Goal: Information Seeking & Learning: Compare options

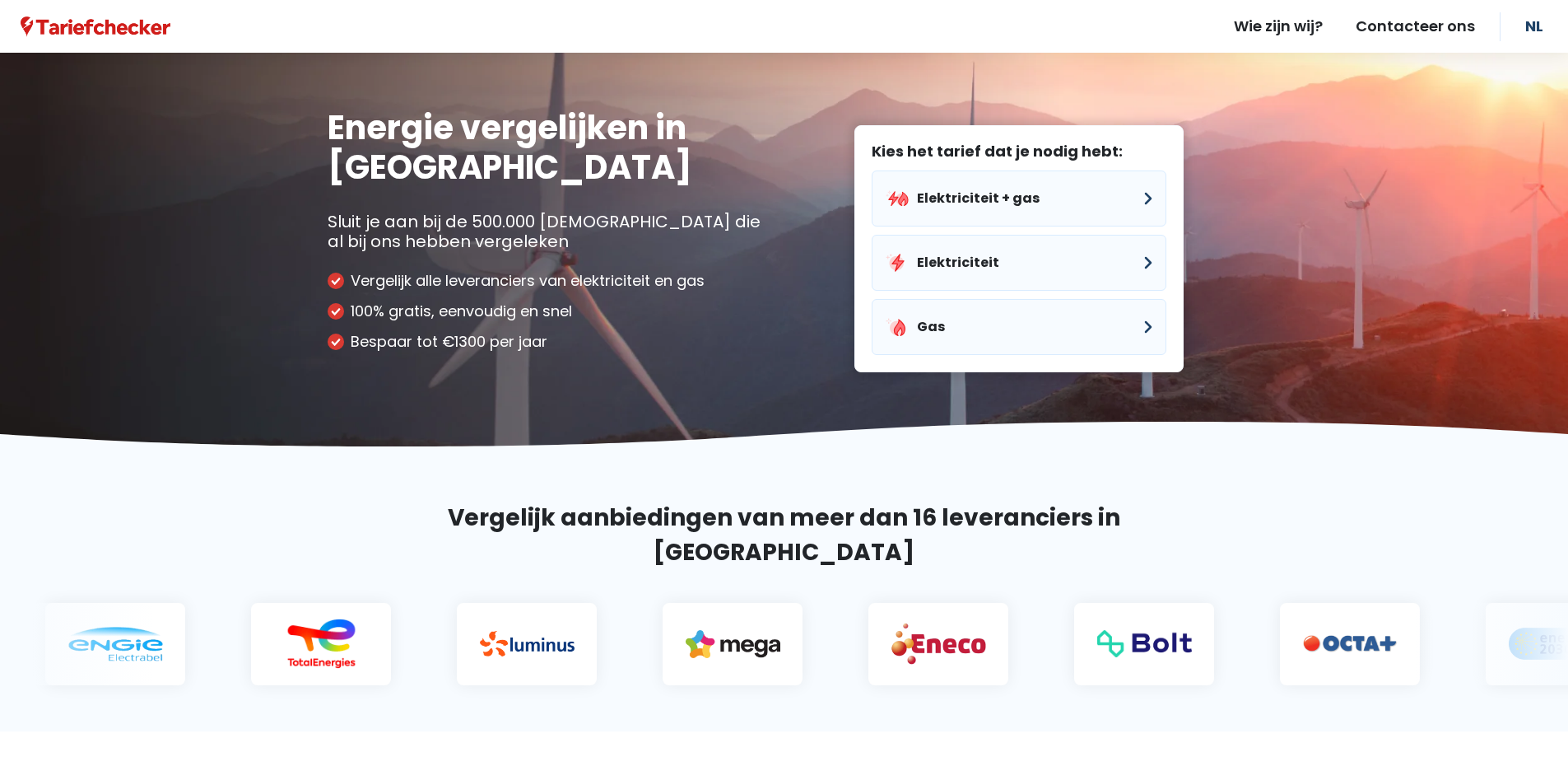
click at [961, 257] on button "Elektriciteit" at bounding box center [1019, 262] width 294 height 56
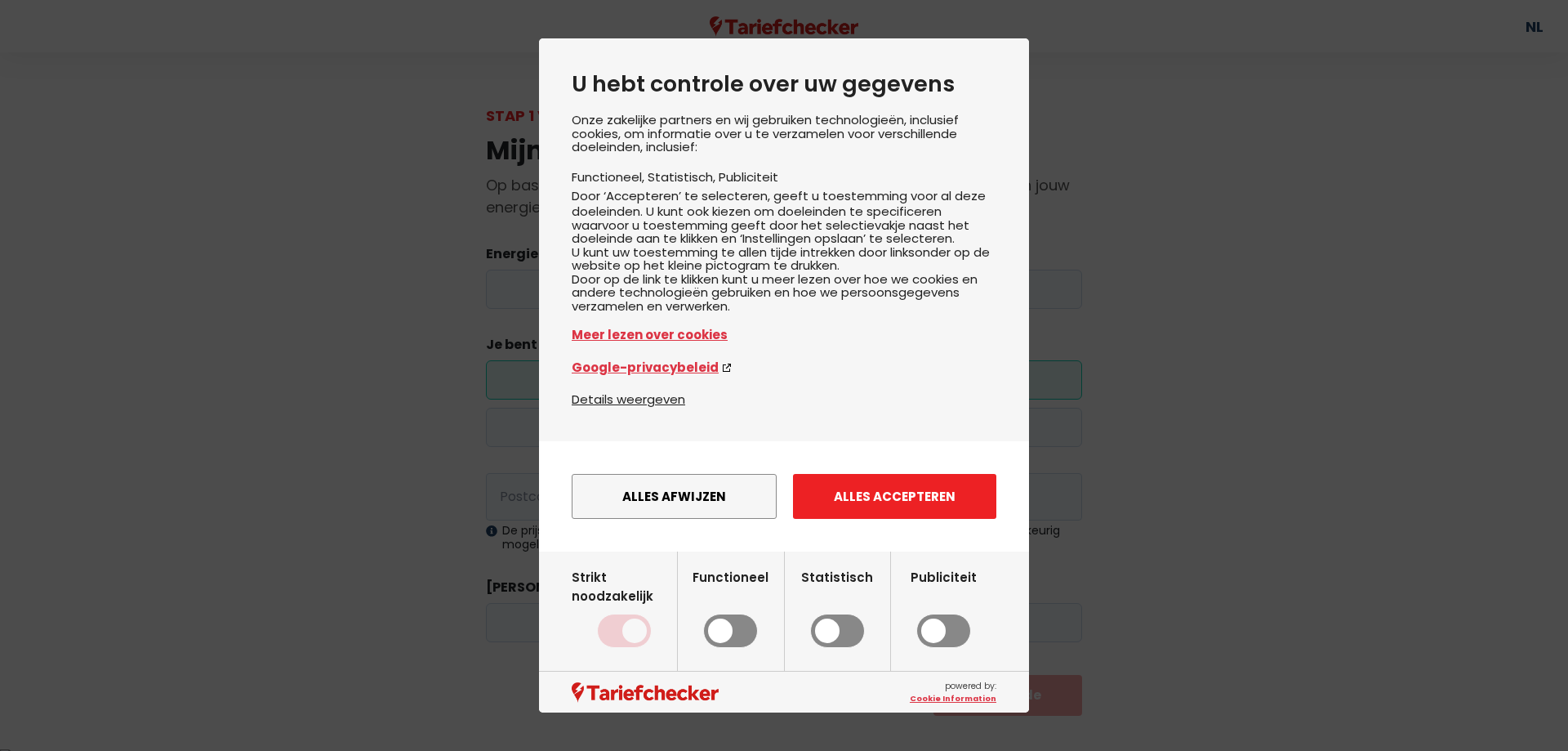
click at [884, 518] on button "Alles accepteren" at bounding box center [894, 495] width 203 height 45
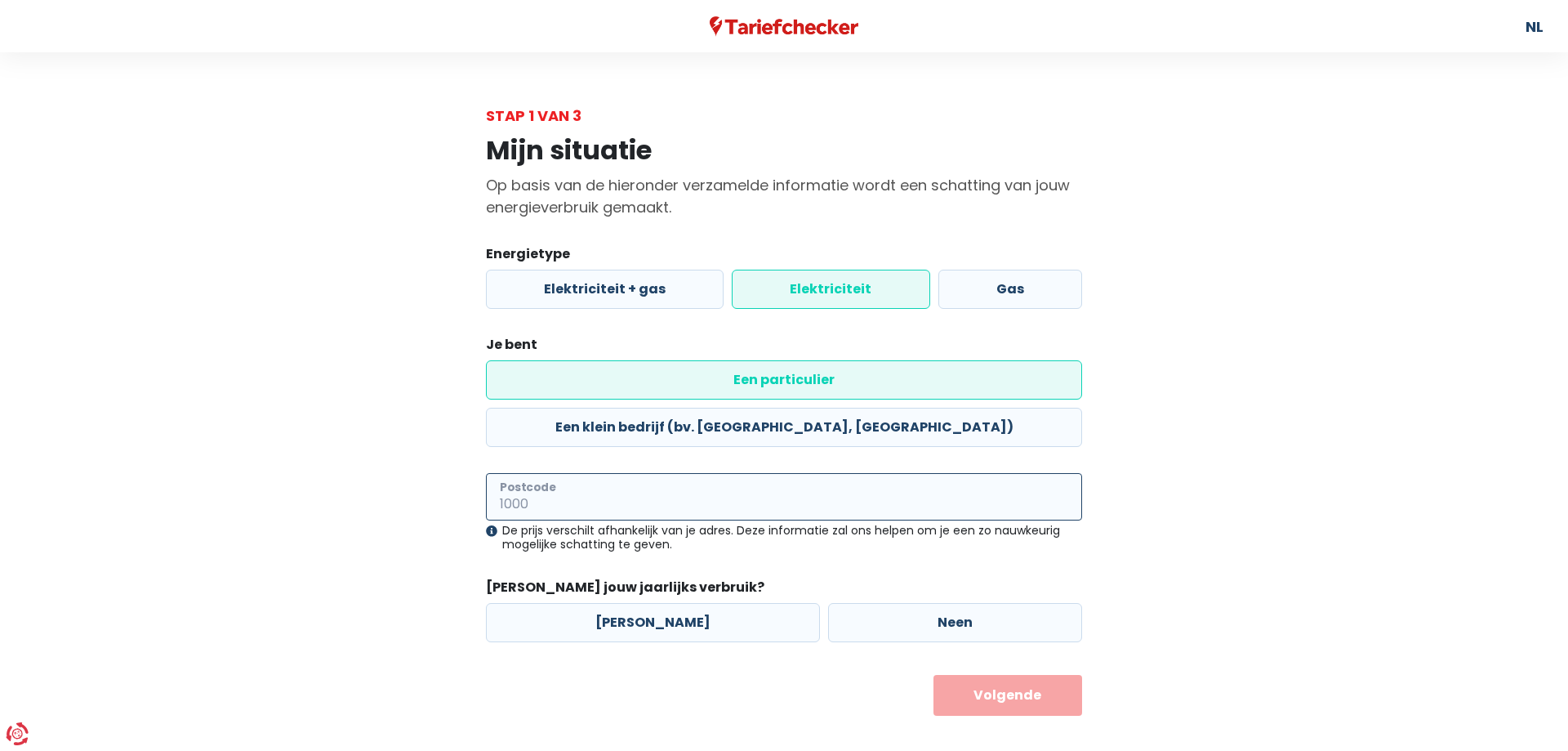
click at [650, 473] on input "Postcode" at bounding box center [784, 496] width 596 height 47
type input "2980"
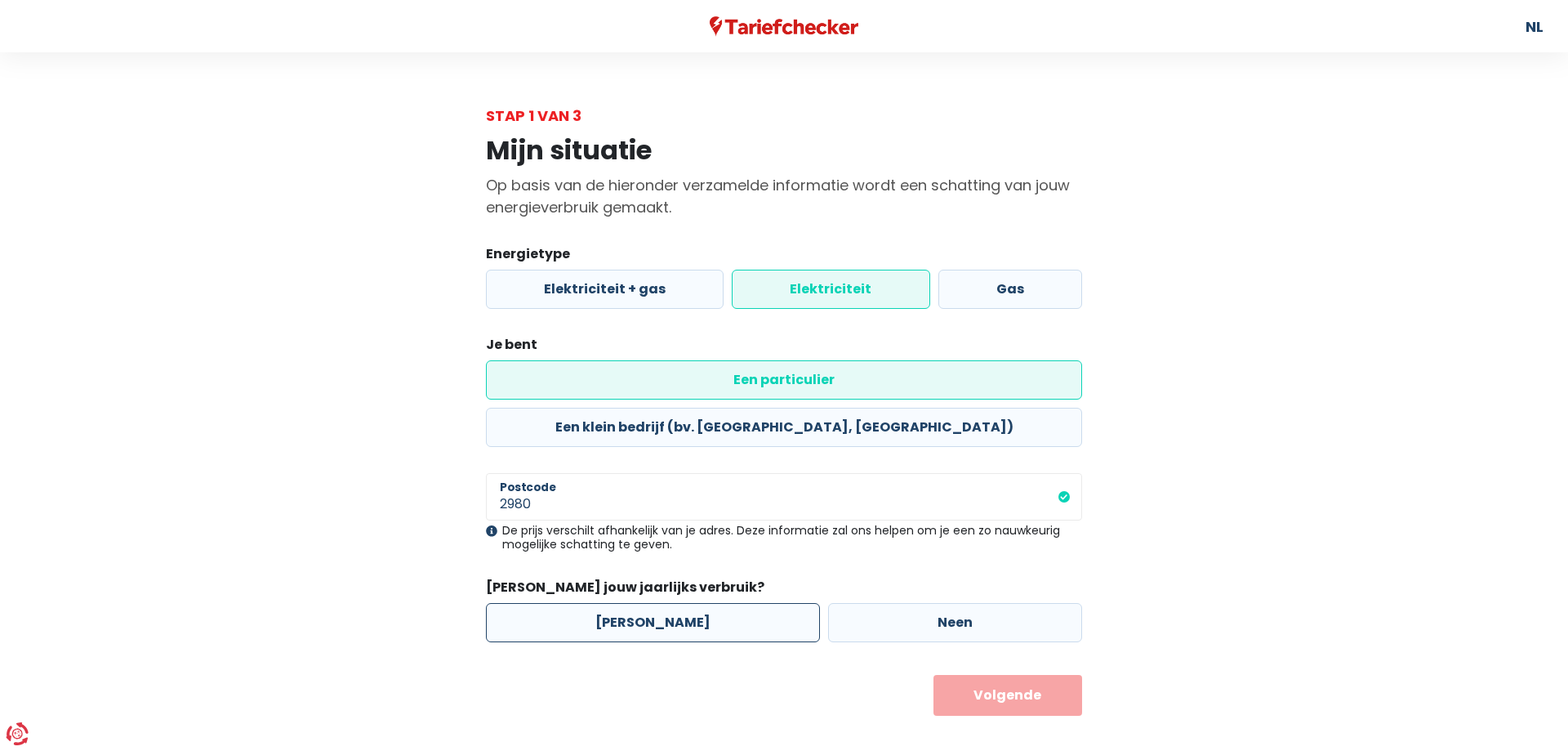
click at [628, 603] on label "[PERSON_NAME]" at bounding box center [653, 622] width 334 height 39
click at [628, 603] on input "[PERSON_NAME]" at bounding box center [653, 622] width 334 height 39
radio input "true"
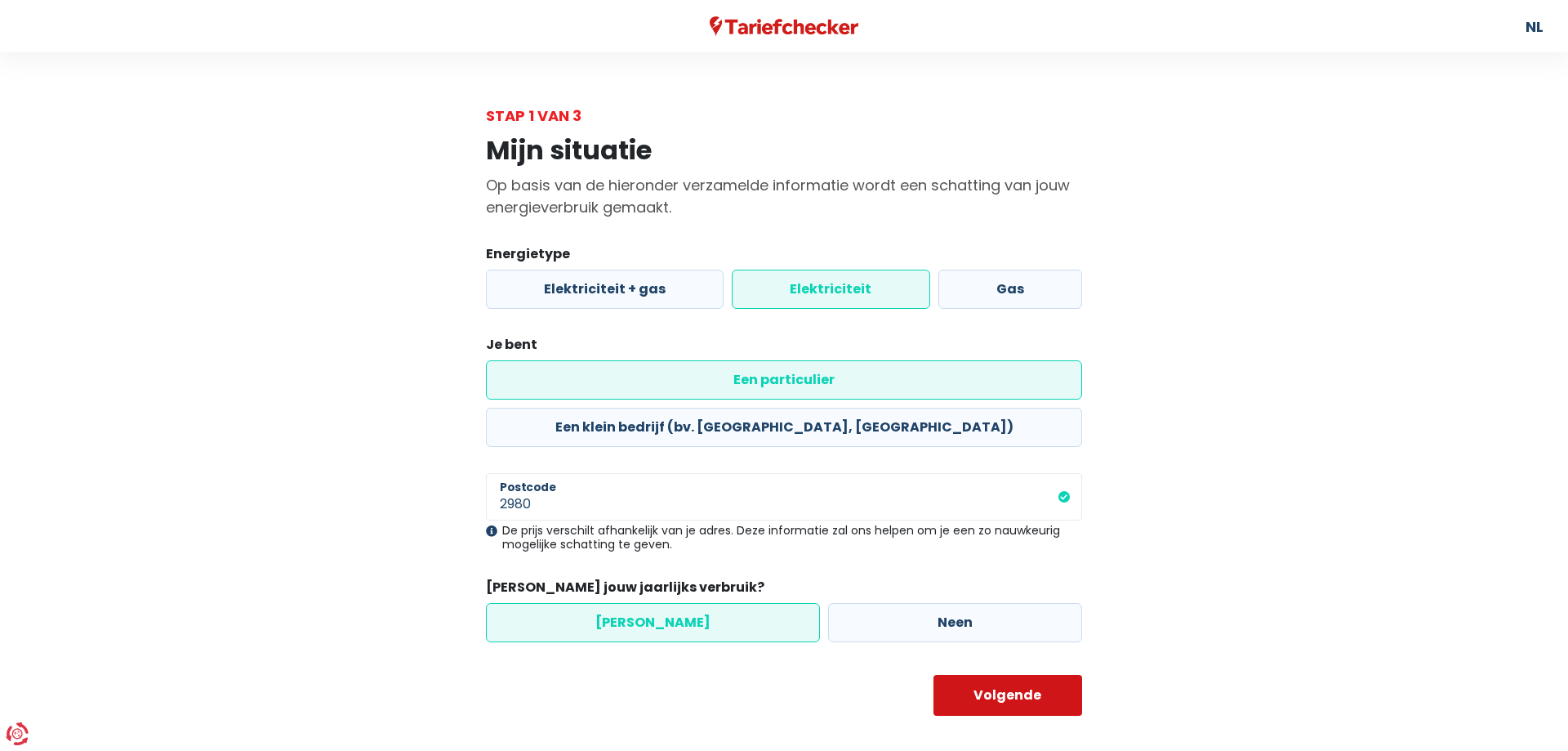
click at [1001, 674] on button "Volgende" at bounding box center [1008, 694] width 150 height 41
select select
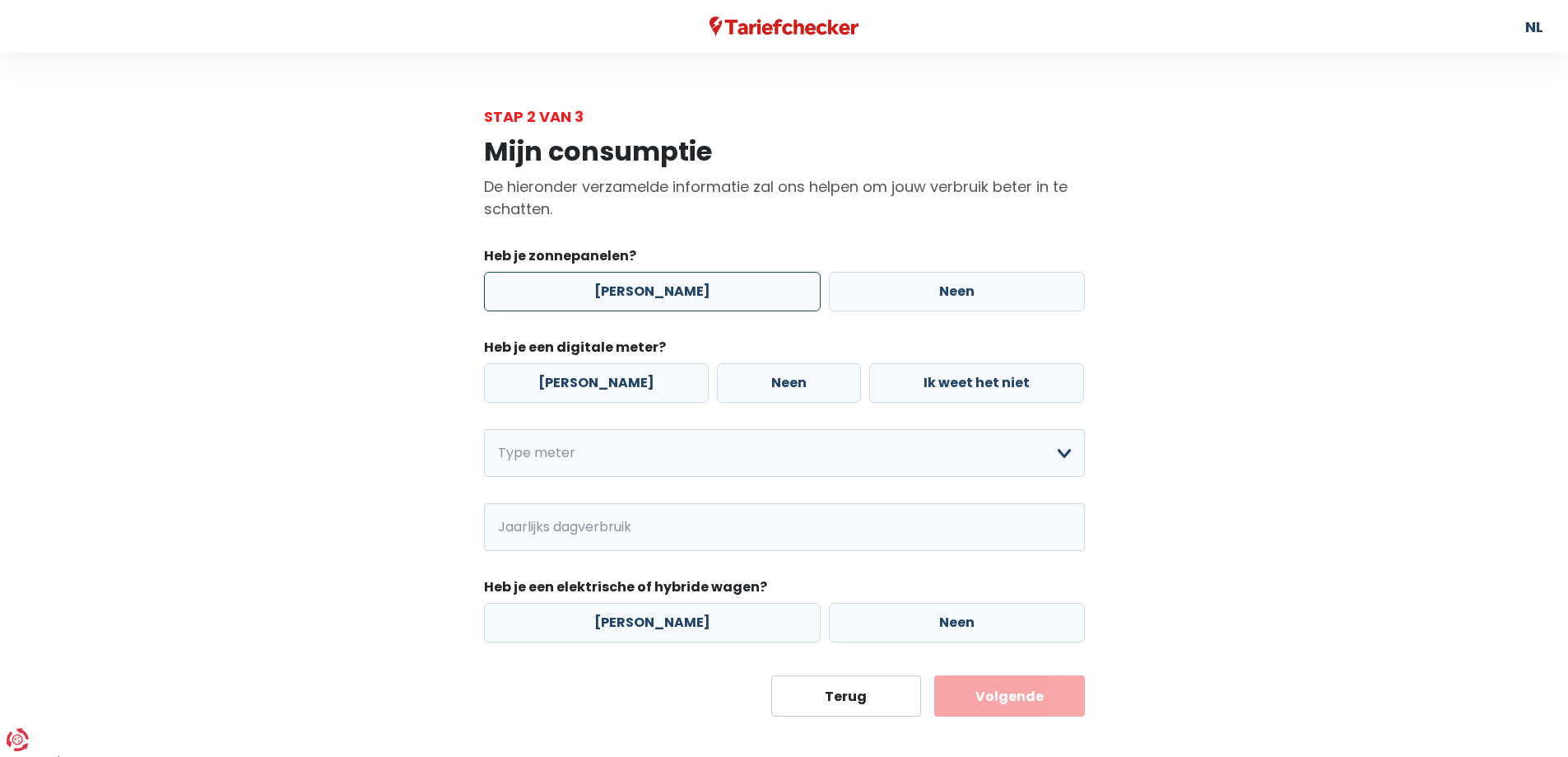
click at [632, 284] on label "[PERSON_NAME]" at bounding box center [652, 291] width 337 height 40
click at [632, 284] on input "[PERSON_NAME]" at bounding box center [652, 291] width 337 height 40
radio input "true"
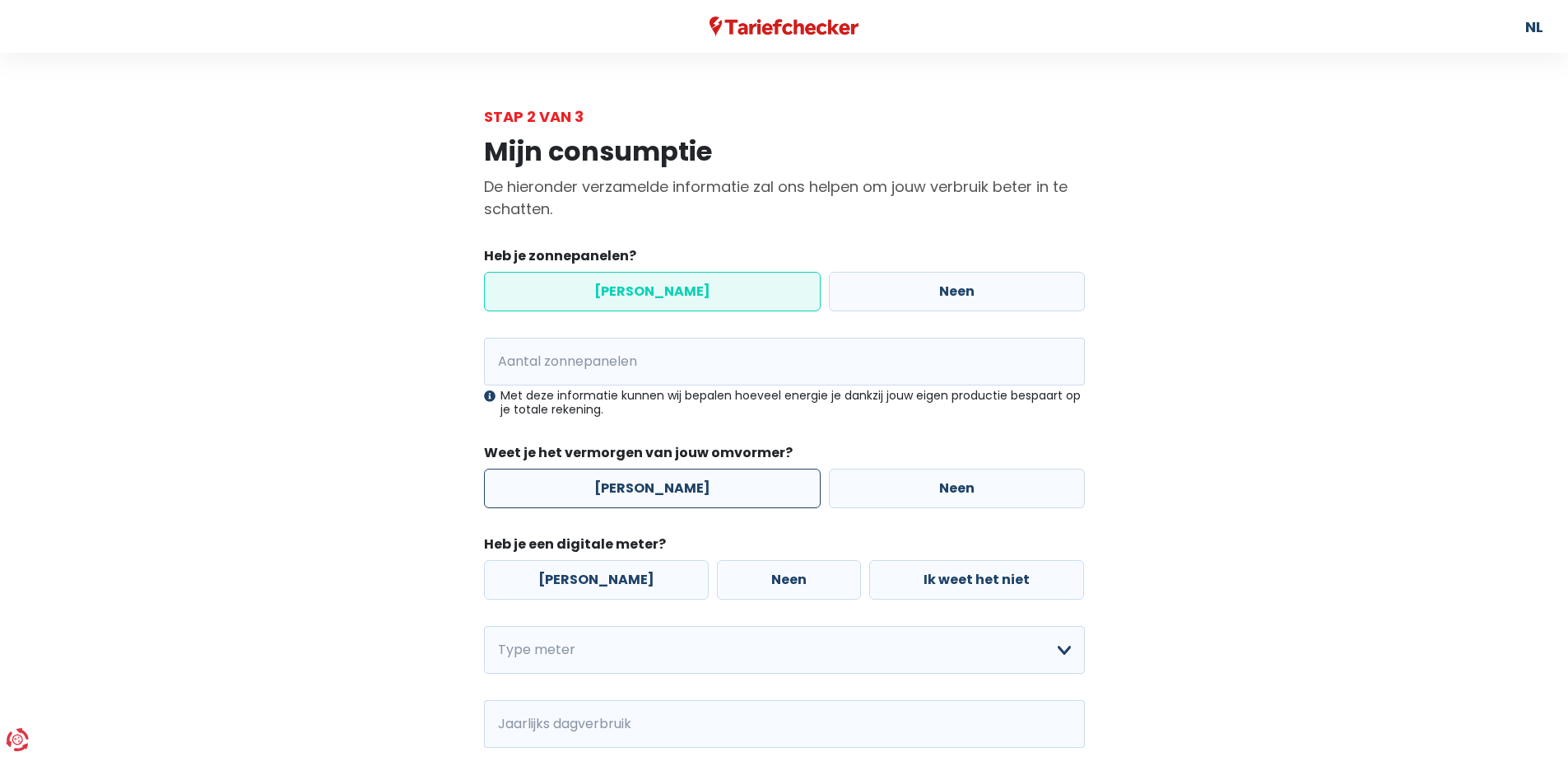
click at [634, 482] on label "[PERSON_NAME]" at bounding box center [652, 487] width 337 height 40
click at [634, 482] on input "[PERSON_NAME]" at bounding box center [652, 487] width 337 height 40
radio input "true"
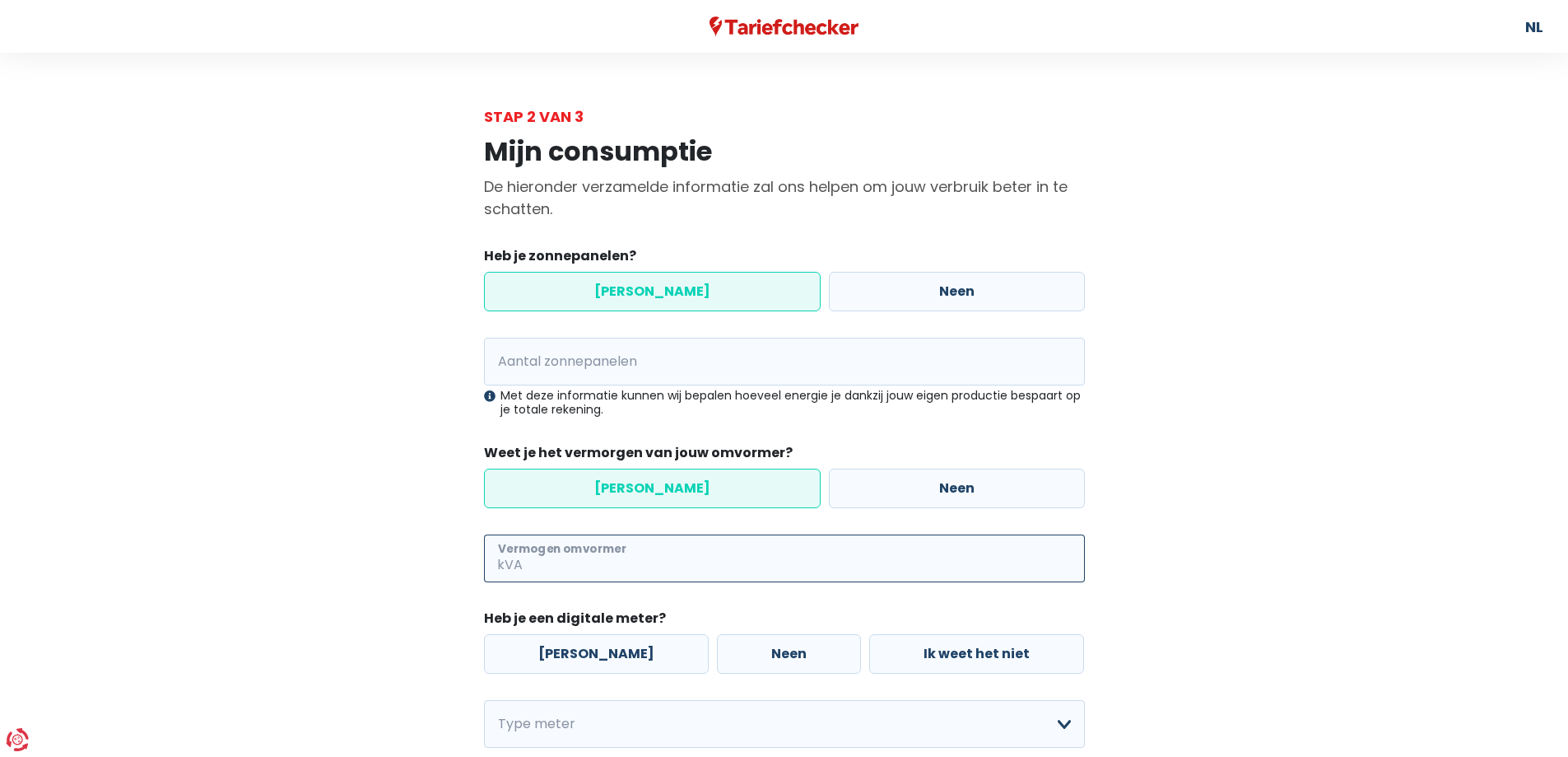
click at [588, 547] on input "Vermogen omvormer" at bounding box center [806, 558] width 559 height 48
type input "10"
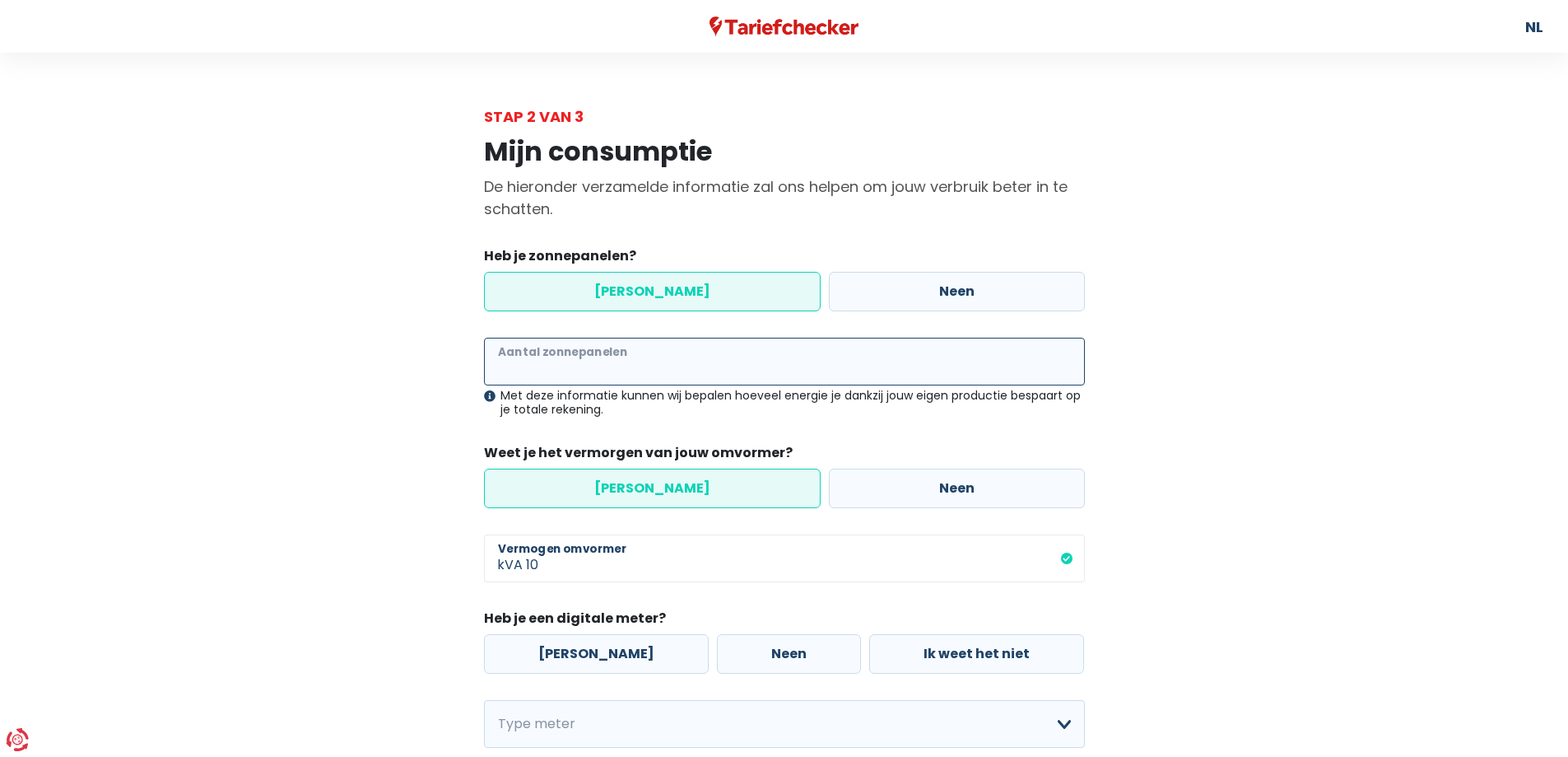
click at [563, 359] on input "Aantal zonnepanelen" at bounding box center [784, 361] width 601 height 48
type input "1"
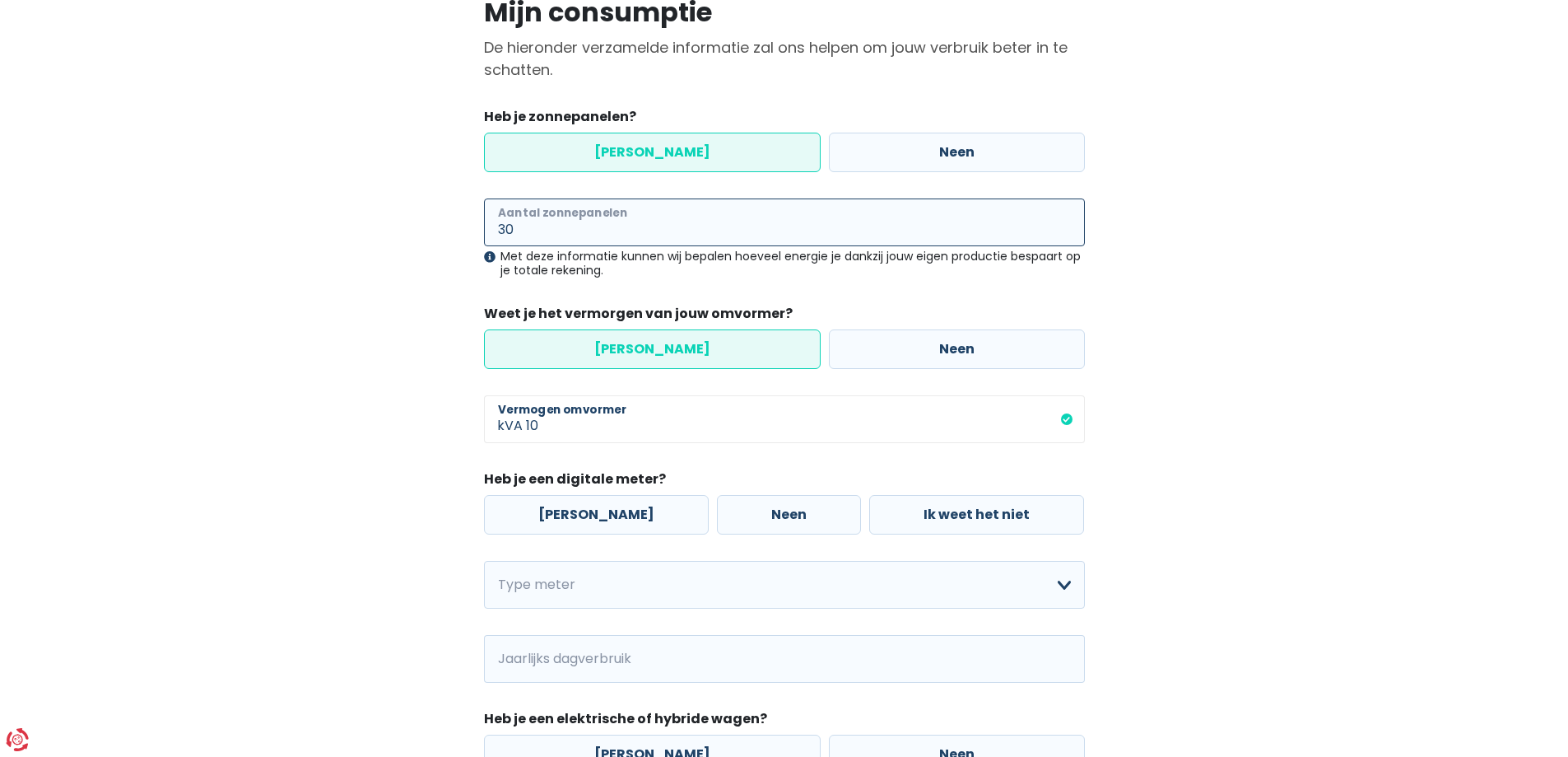
scroll to position [165, 0]
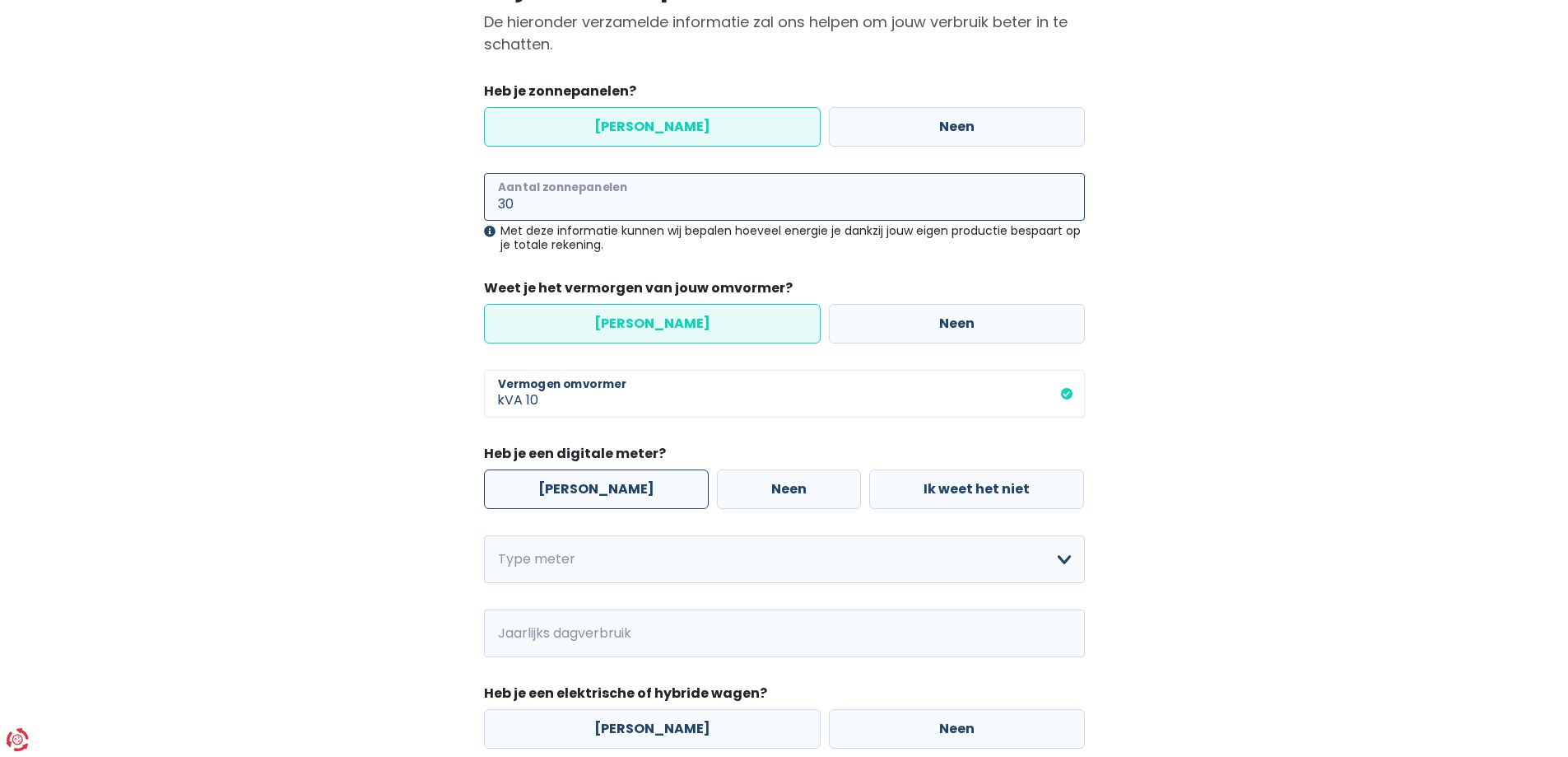
type input "30"
click at [564, 486] on label "[PERSON_NAME]" at bounding box center [596, 488] width 224 height 40
click at [564, 486] on input "[PERSON_NAME]" at bounding box center [596, 488] width 224 height 40
radio input "true"
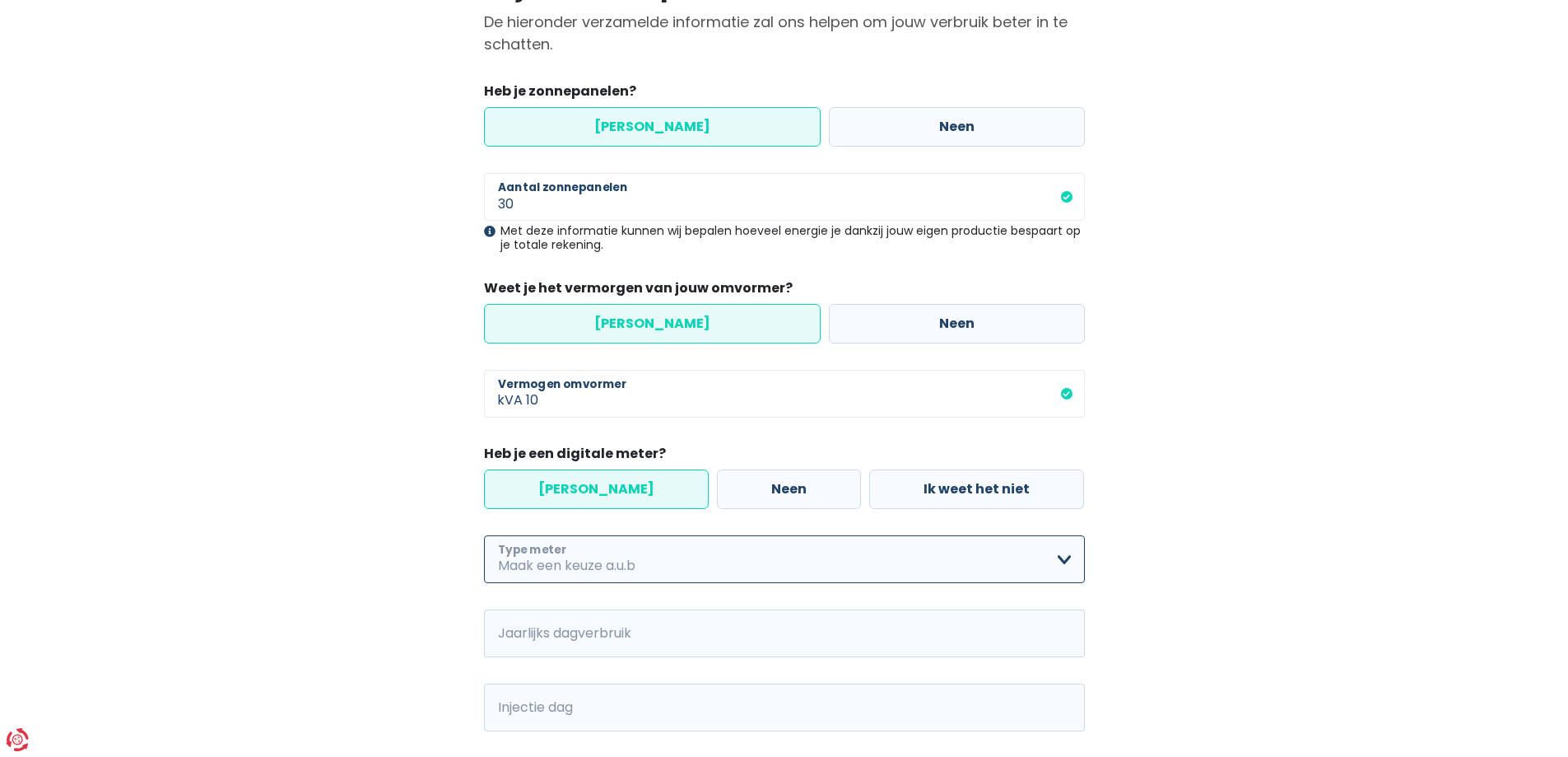
click at [578, 561] on select "Enkelvoudig Tweevoudig Enkelvoudig + uitsluitend nachttarief Tweevoudig + uitsl…" at bounding box center [784, 559] width 601 height 48
select select "day_single_rate"
click at [484, 535] on select "Enkelvoudig Tweevoudig Enkelvoudig + uitsluitend nachttarief Tweevoudig + uitsl…" at bounding box center [784, 559] width 601 height 48
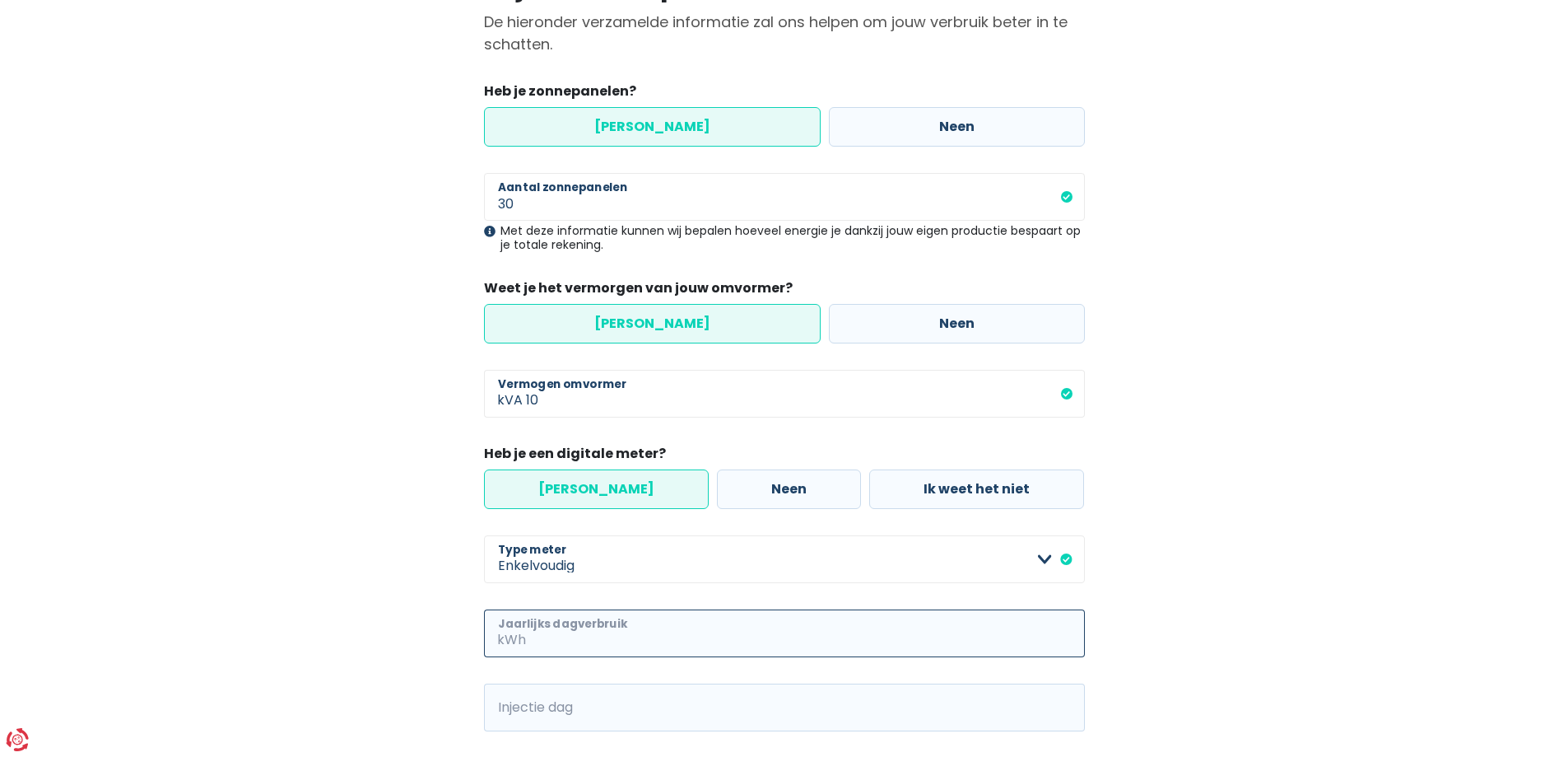
click at [563, 637] on input "Jaarlijks dagverbruik" at bounding box center [807, 633] width 555 height 48
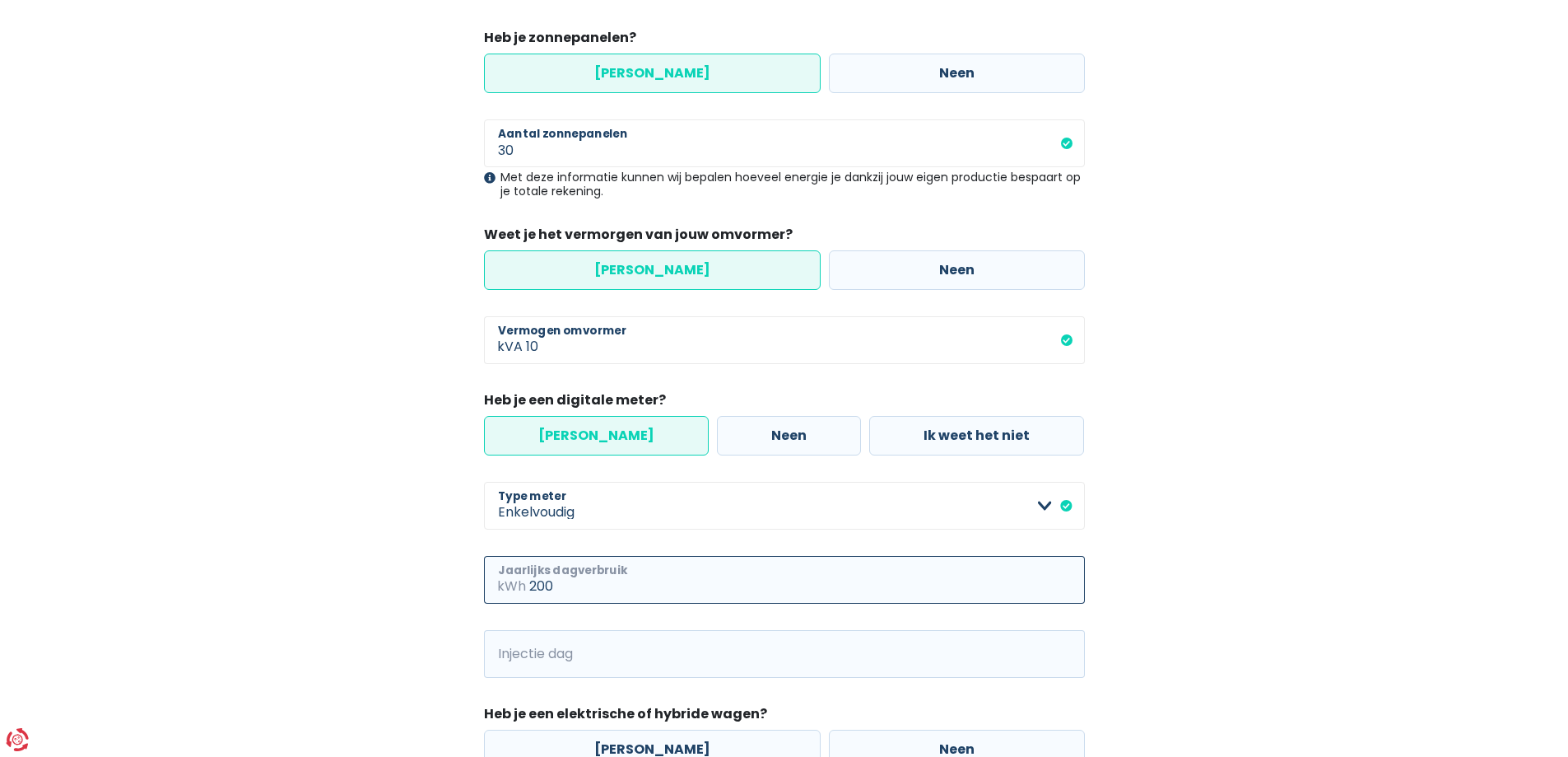
scroll to position [247, 0]
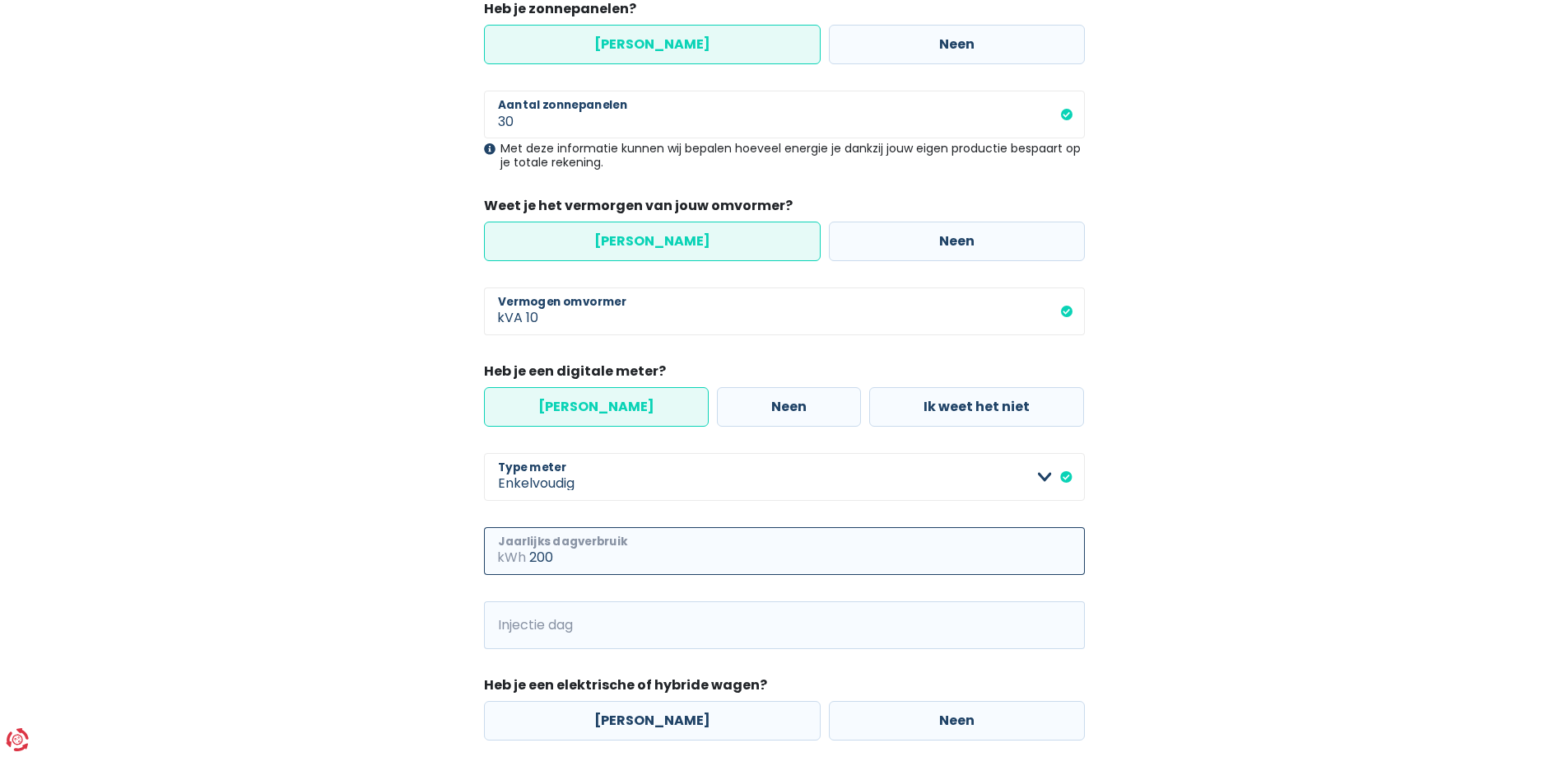
type input "200"
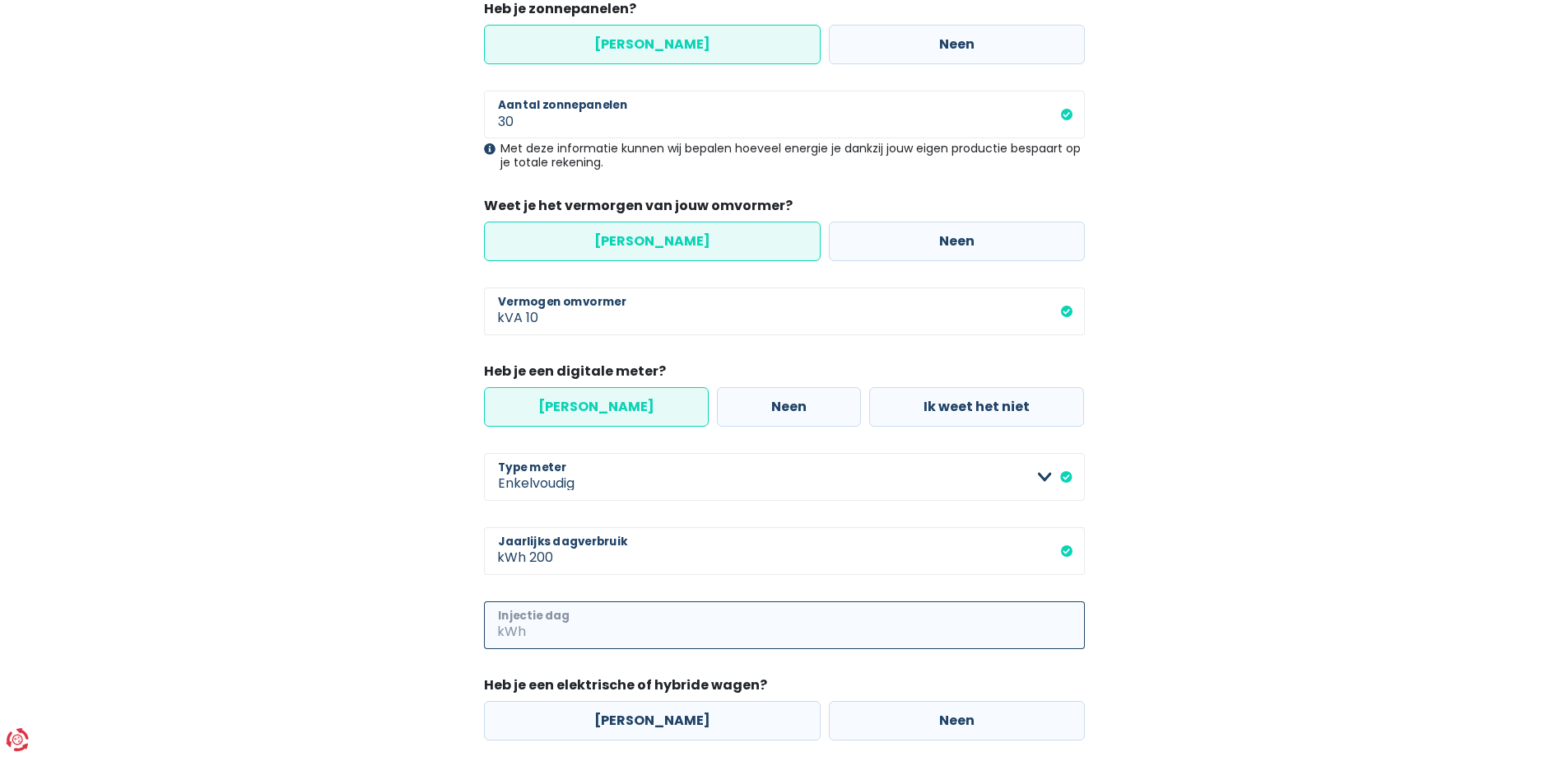
click at [578, 624] on input "Injectie dag" at bounding box center [807, 625] width 555 height 48
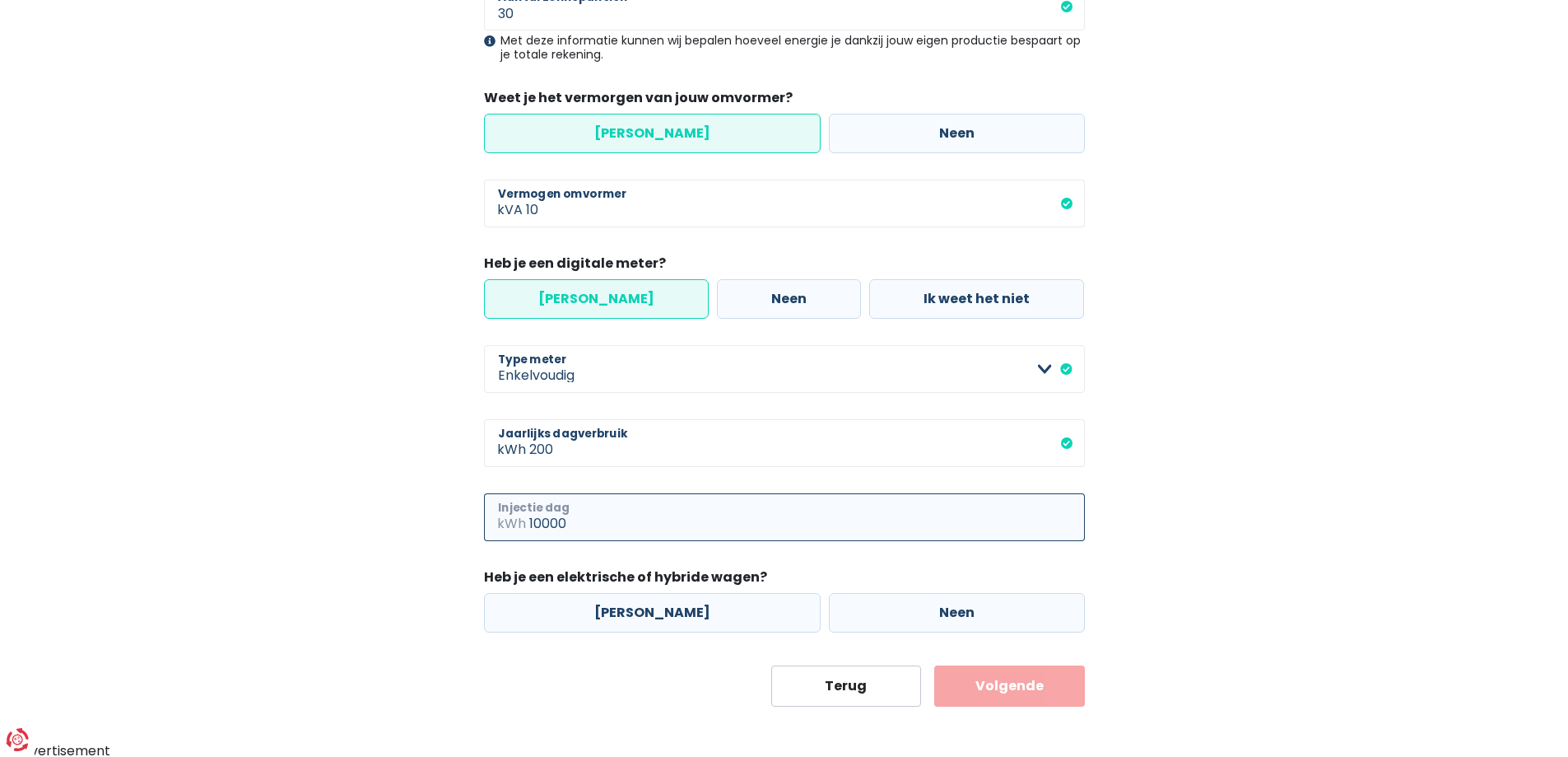
scroll to position [358, 0]
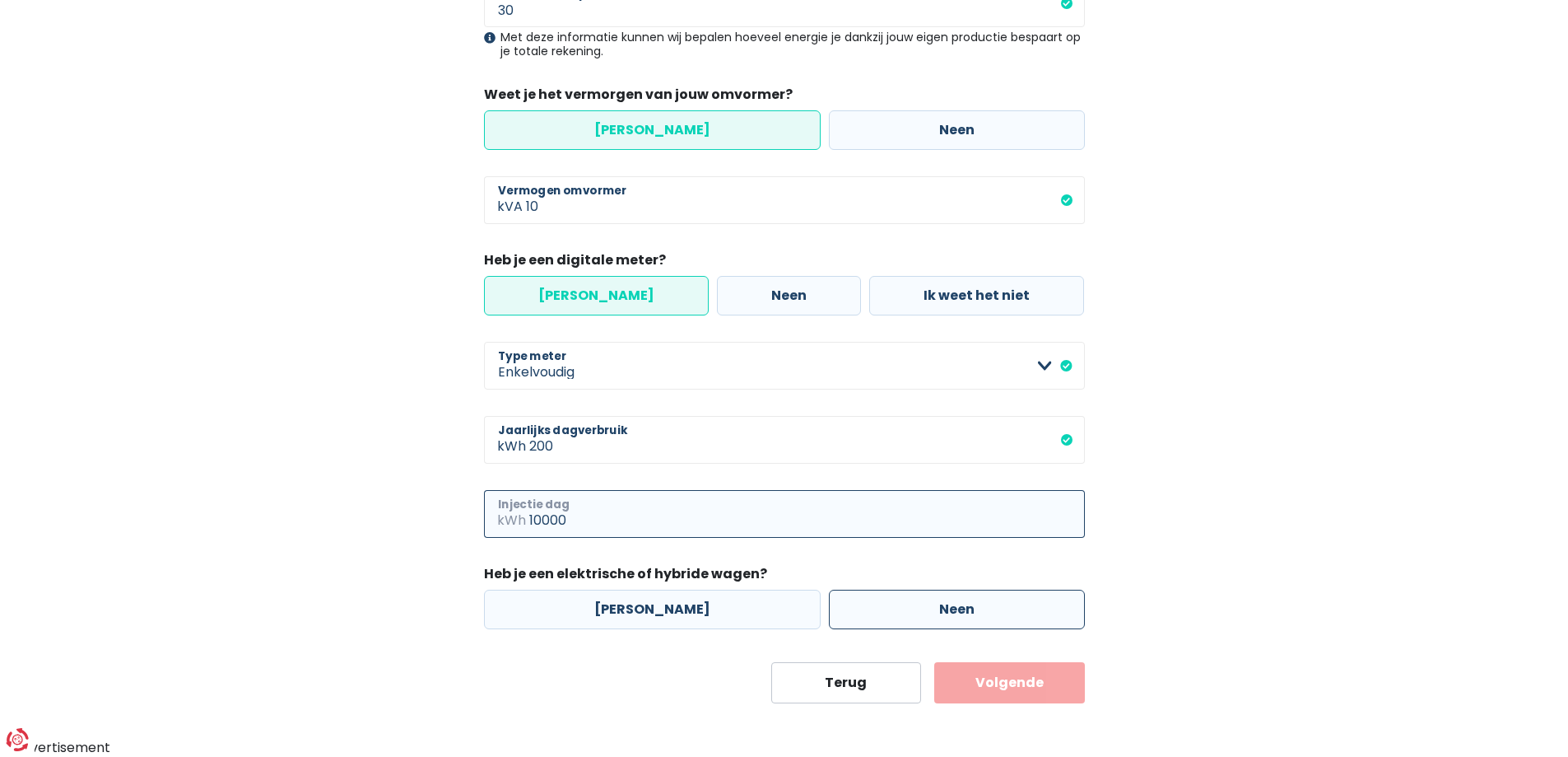
type input "10000"
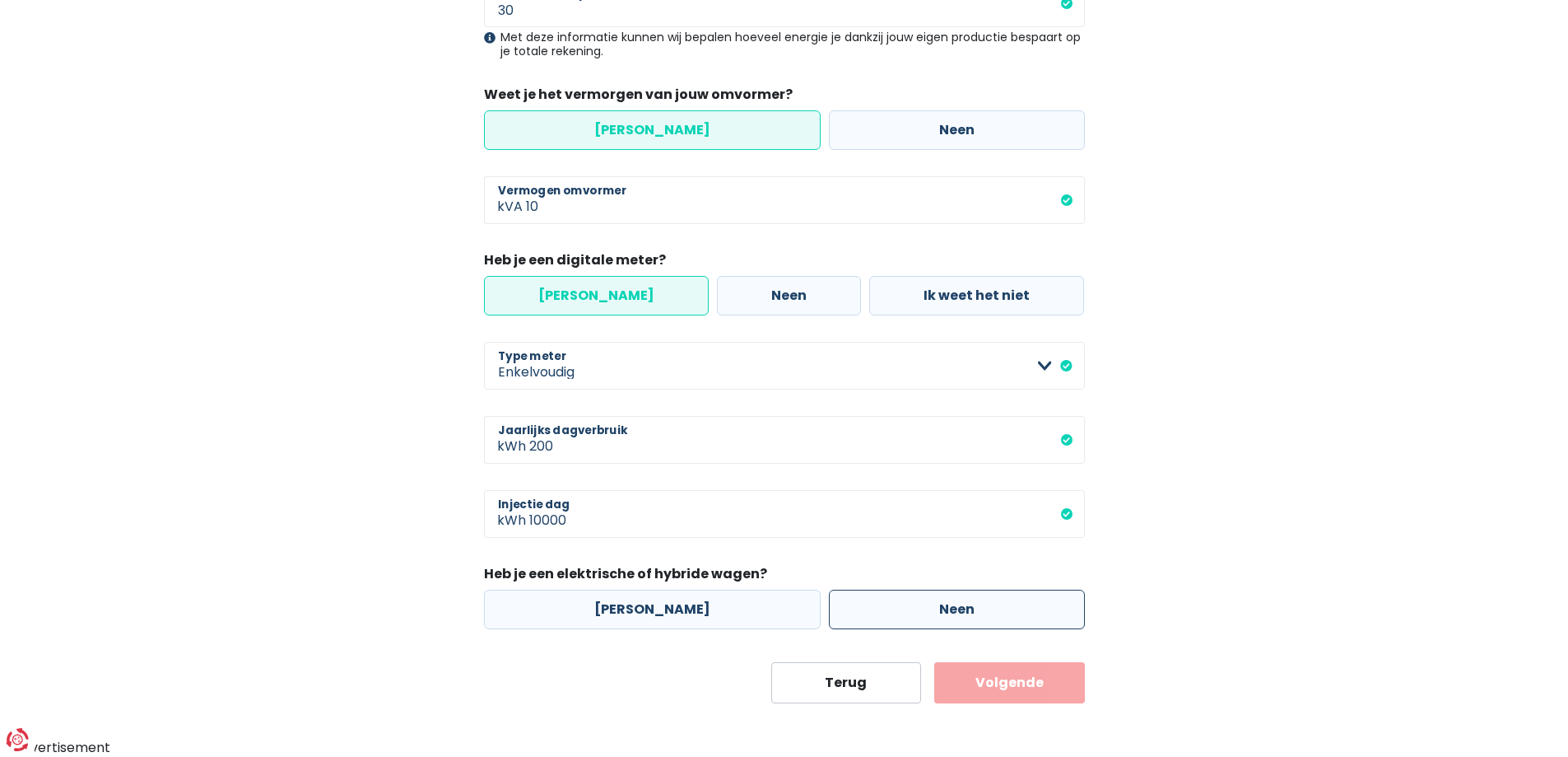
click at [915, 606] on label "Neen" at bounding box center [956, 609] width 256 height 40
click at [915, 606] on input "Neen" at bounding box center [956, 609] width 256 height 40
radio input "true"
click at [1016, 685] on button "Volgende" at bounding box center [1010, 682] width 151 height 41
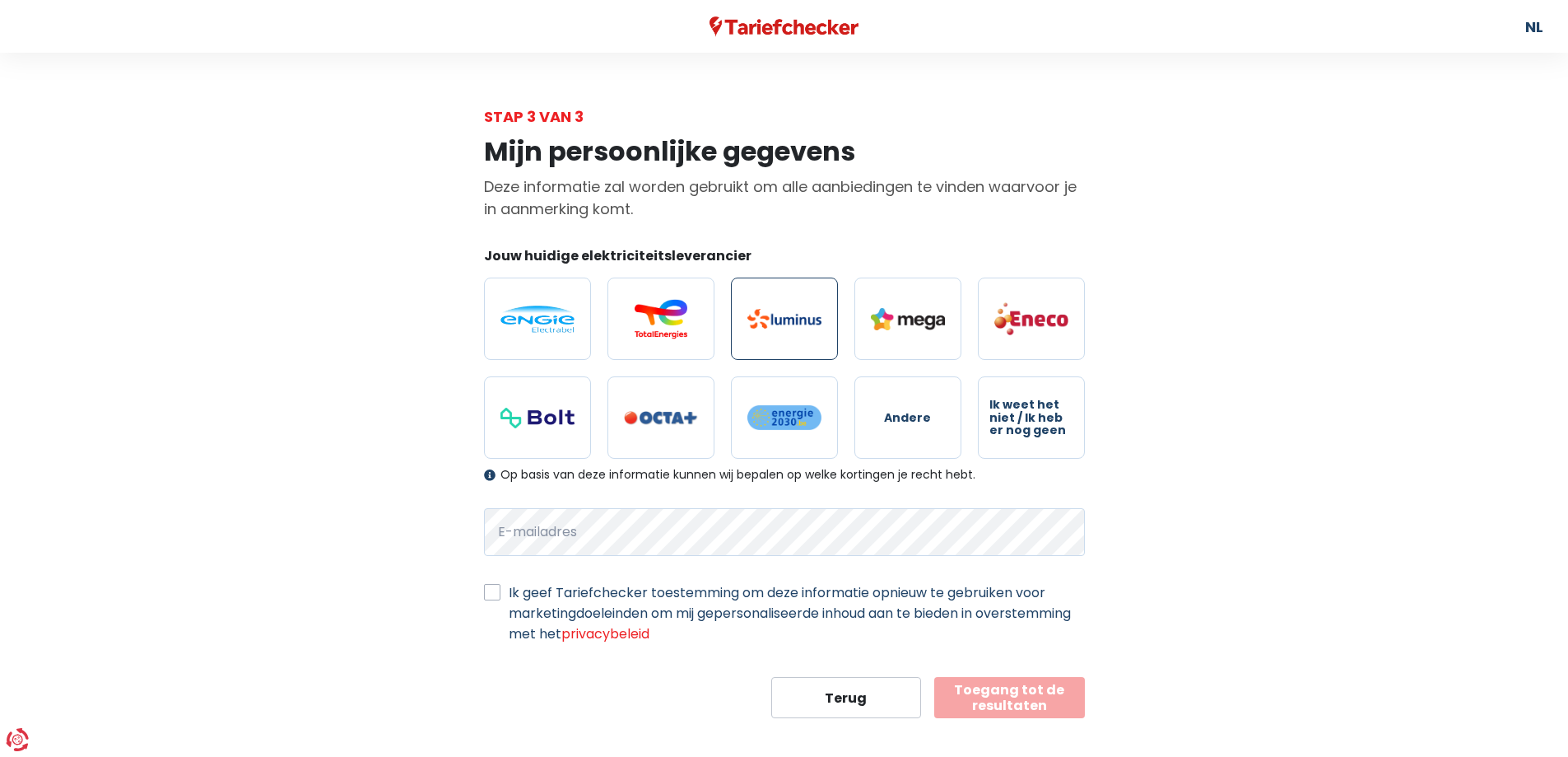
click at [794, 306] on label at bounding box center [784, 319] width 107 height 83
click at [794, 306] on input "radio" at bounding box center [784, 319] width 107 height 83
radio input "true"
click at [509, 589] on label "Ik geef Tariefchecker toestemming om deze informatie opnieuw te gebruiken voor …" at bounding box center [796, 613] width 577 height 62
click at [491, 589] on input "Ik geef Tariefchecker toestemming om deze informatie opnieuw te gebruiken voor …" at bounding box center [492, 591] width 17 height 17
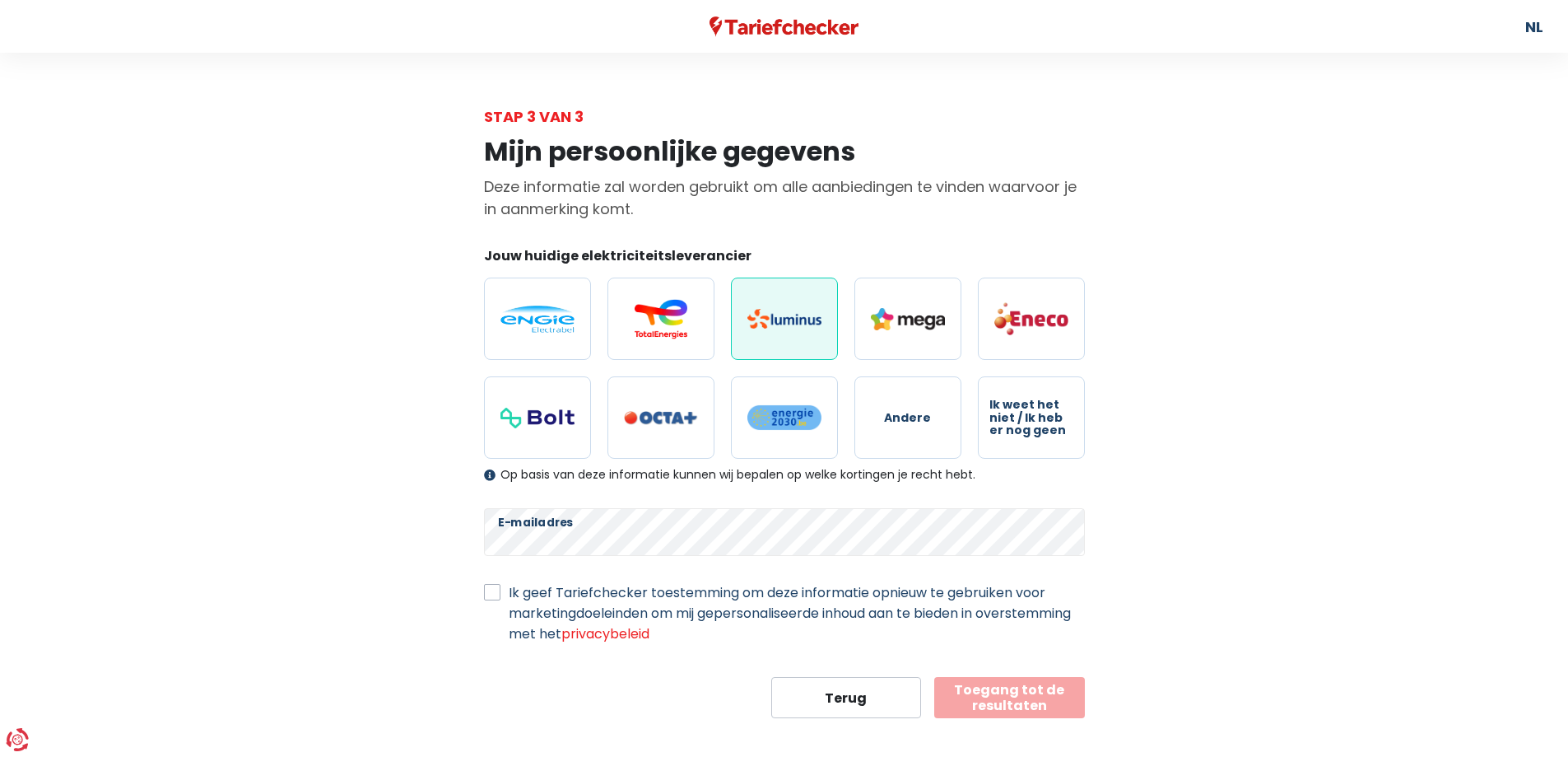
checkbox input "true"
click at [1010, 688] on button "Toegang tot de resultaten" at bounding box center [1010, 697] width 151 height 41
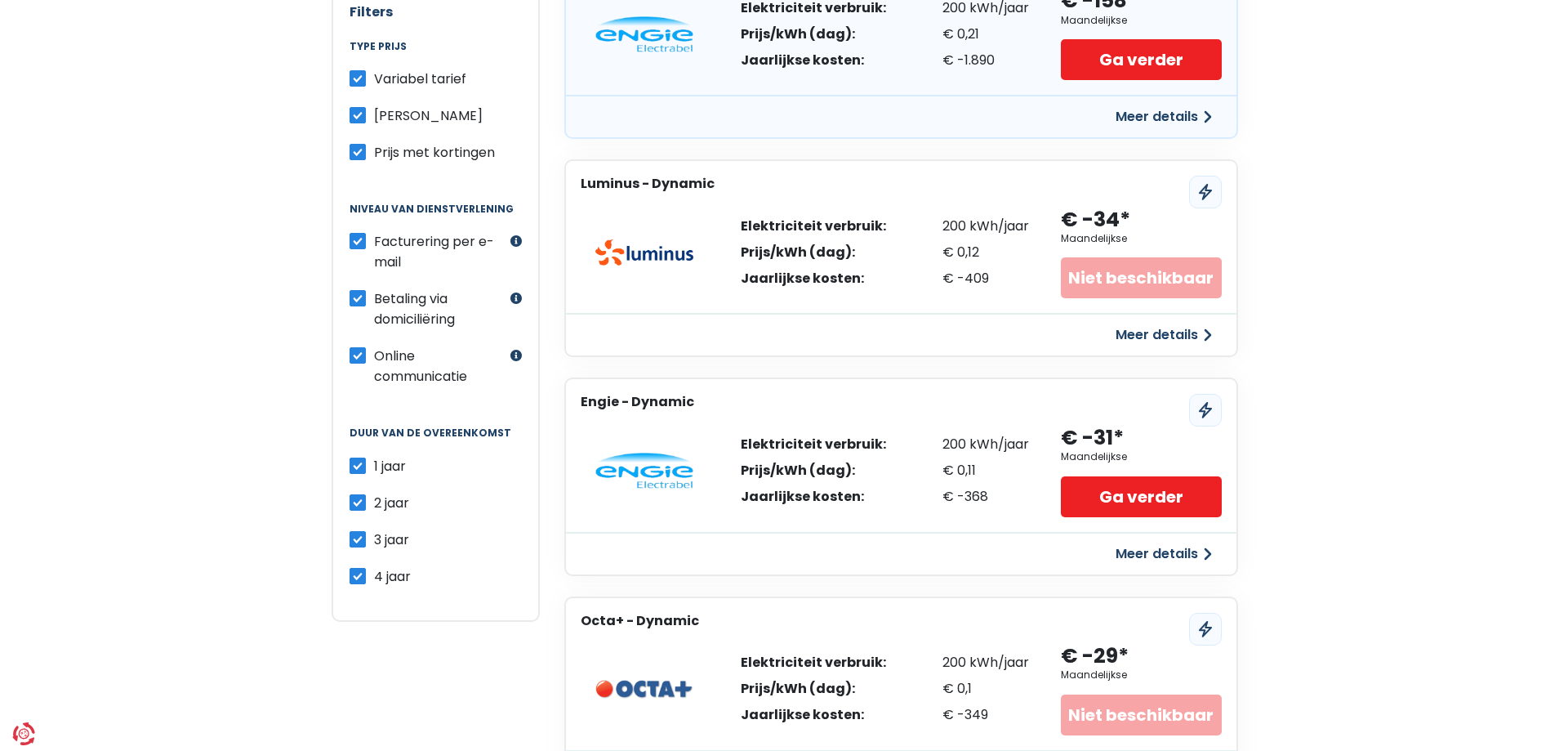
scroll to position [82, 0]
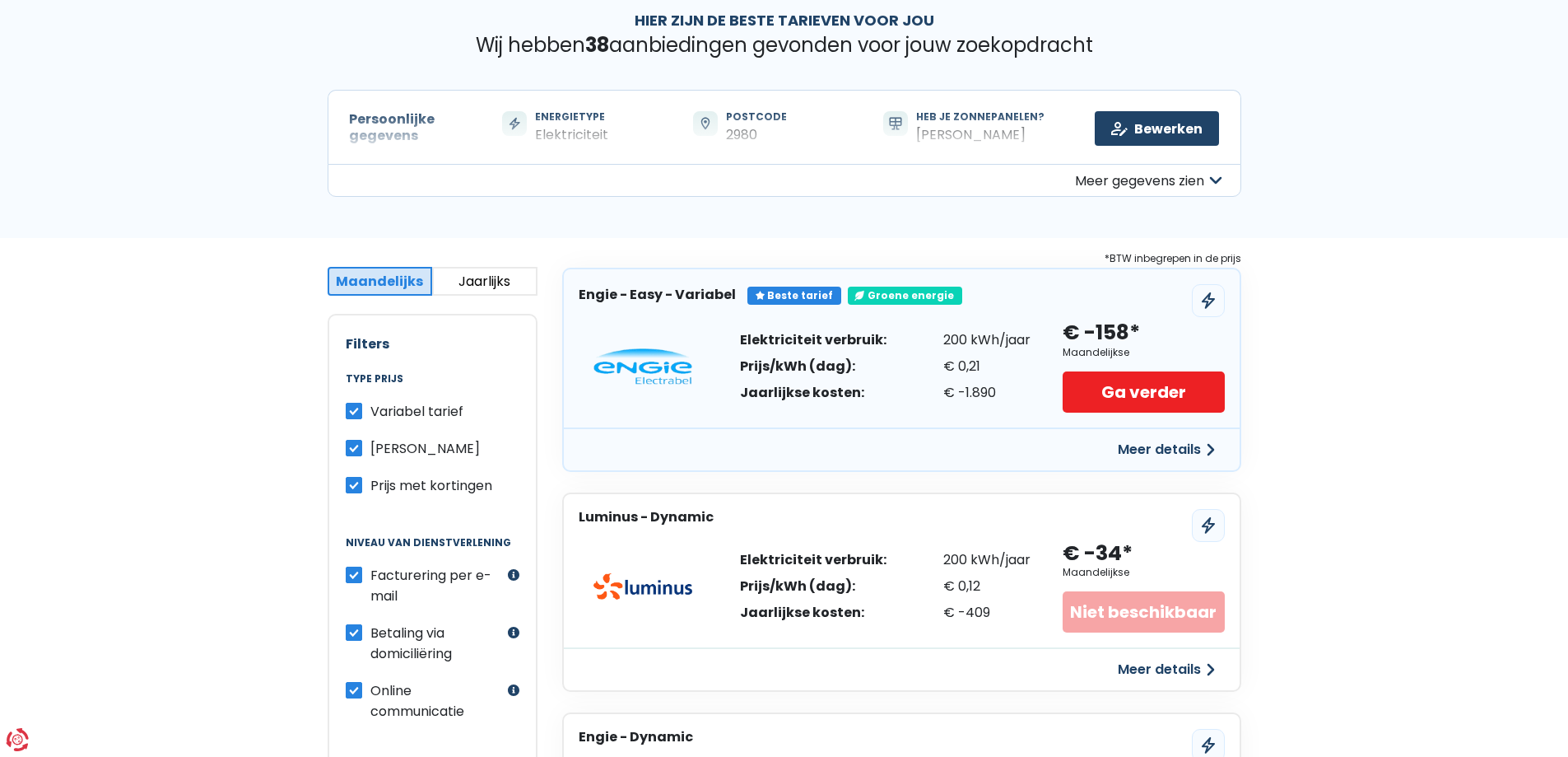
click at [1163, 451] on button "Meer details" at bounding box center [1166, 450] width 117 height 29
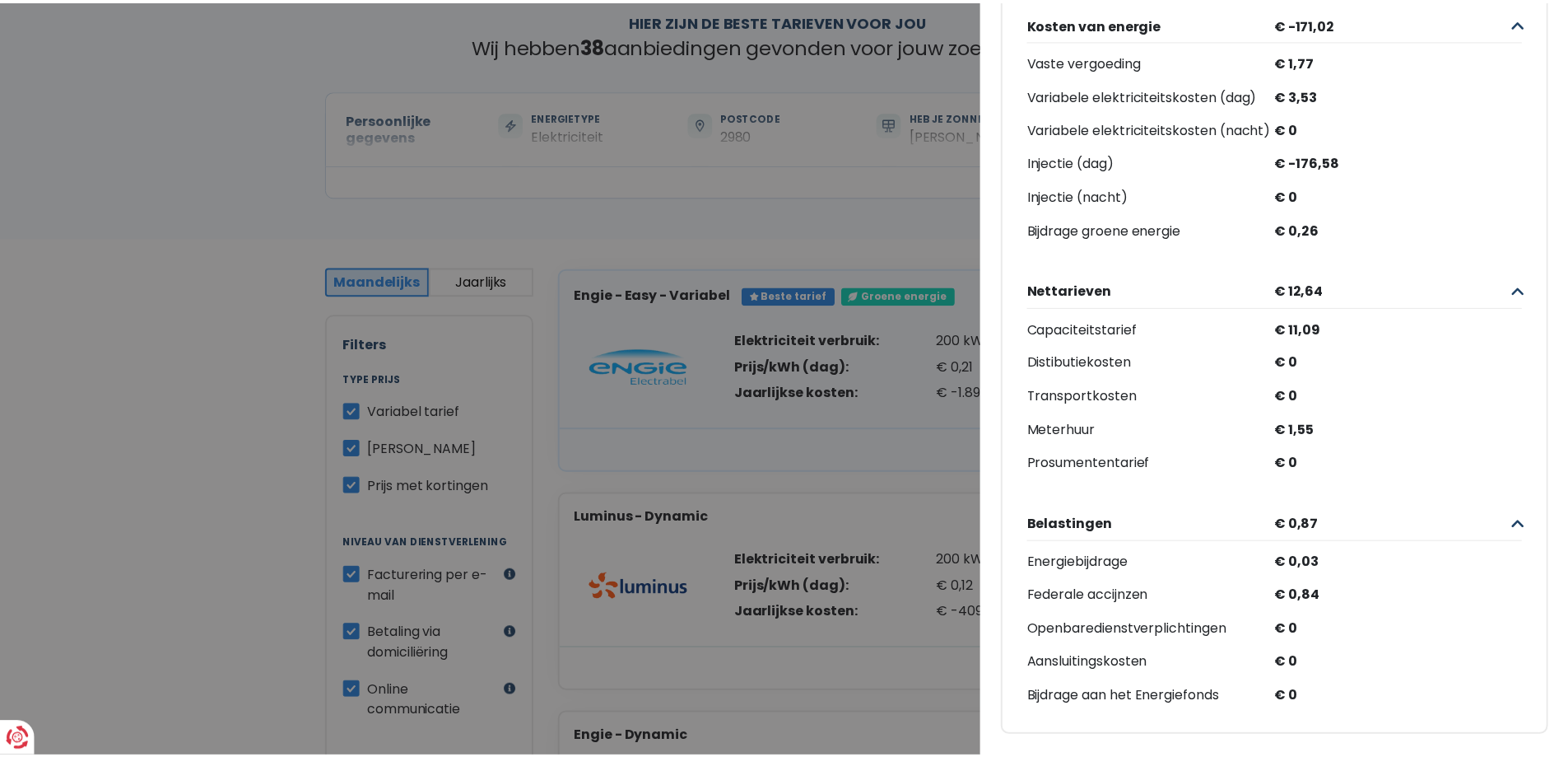
scroll to position [0, 0]
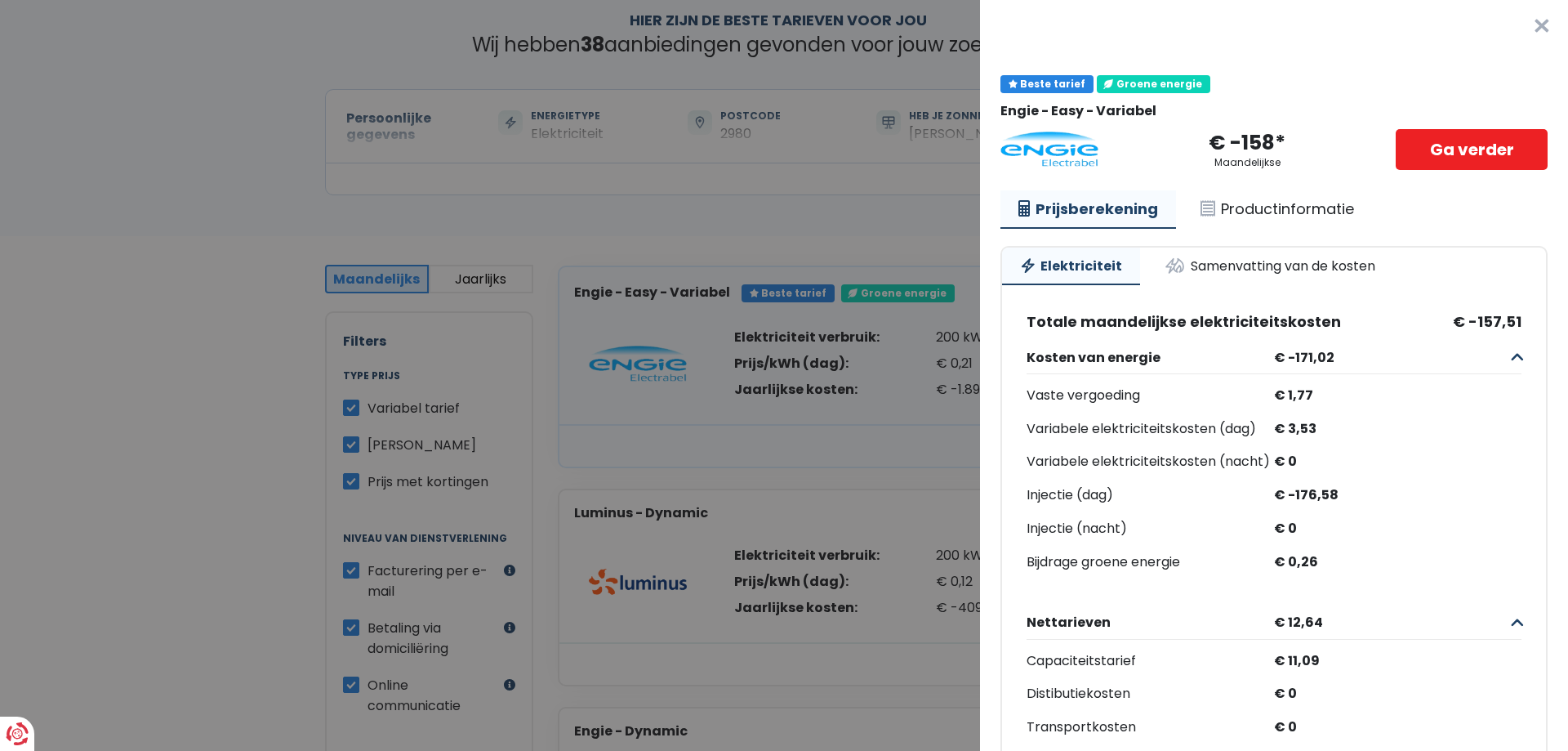
click at [1516, 26] on button "×" at bounding box center [1541, 26] width 52 height 52
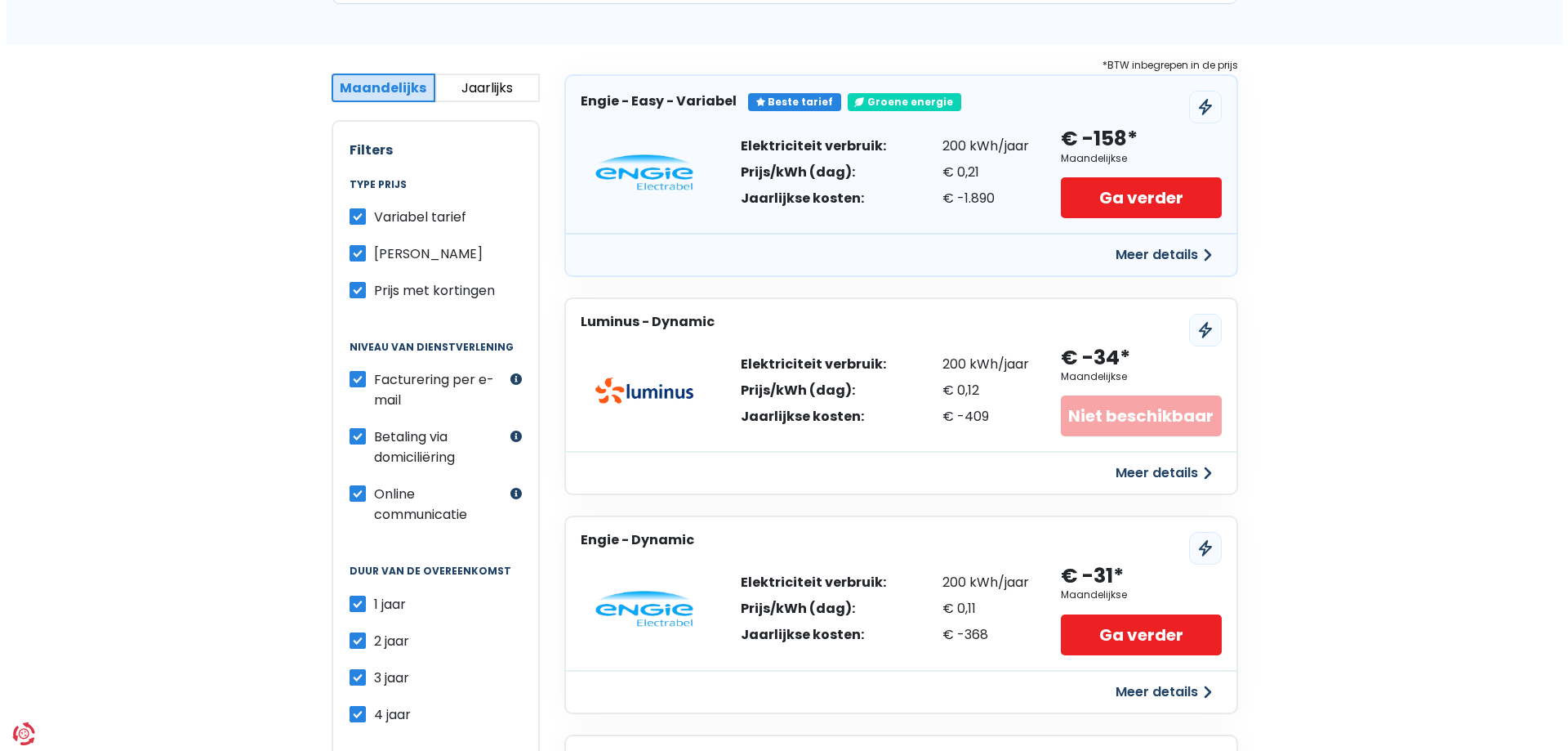
scroll to position [327, 0]
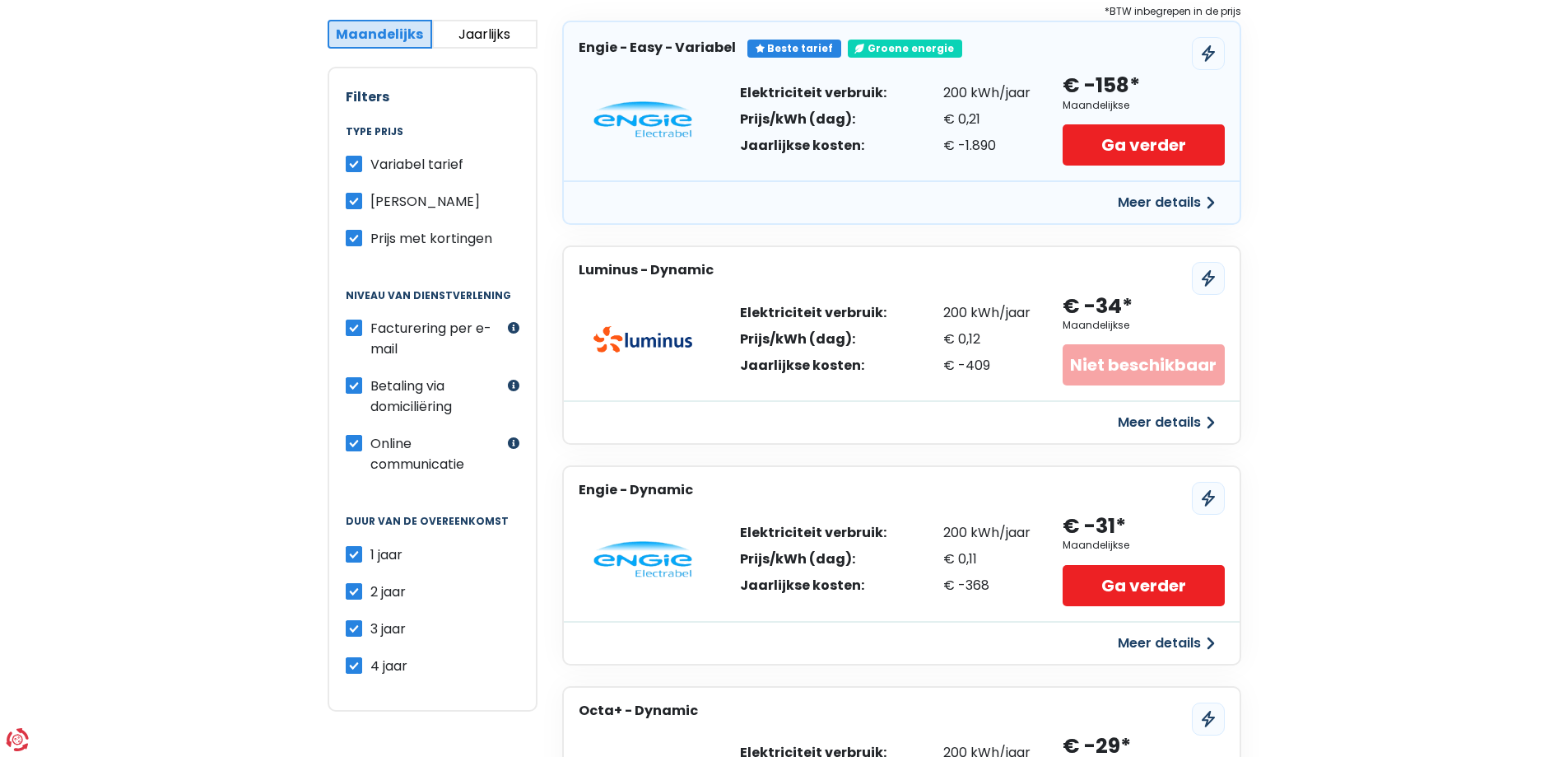
click at [1146, 645] on button "Meer details" at bounding box center [1166, 643] width 117 height 29
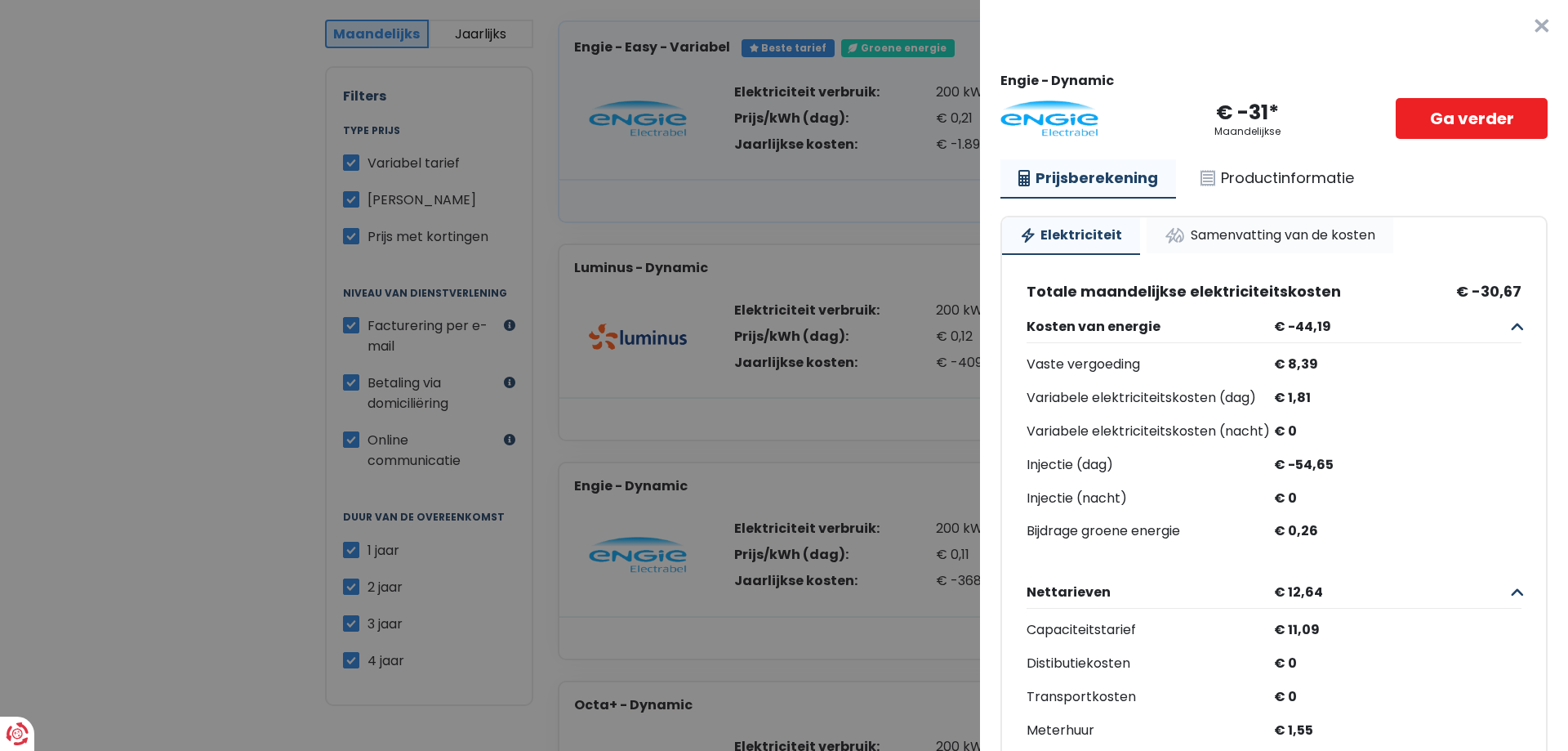
click at [1265, 228] on link "Samenvatting van de kosten" at bounding box center [1270, 235] width 246 height 36
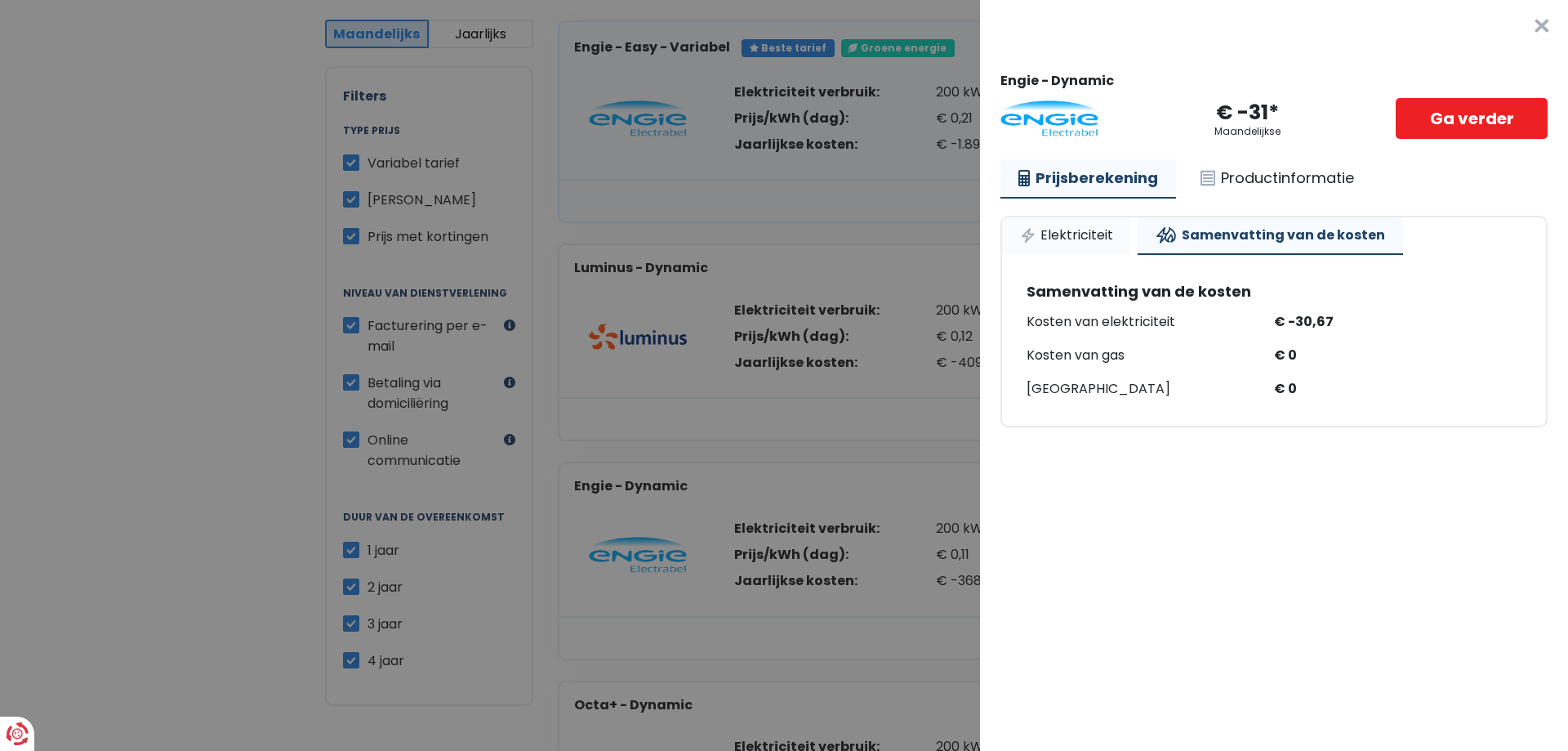
click at [1053, 231] on link "Elektriciteit" at bounding box center [1065, 235] width 129 height 36
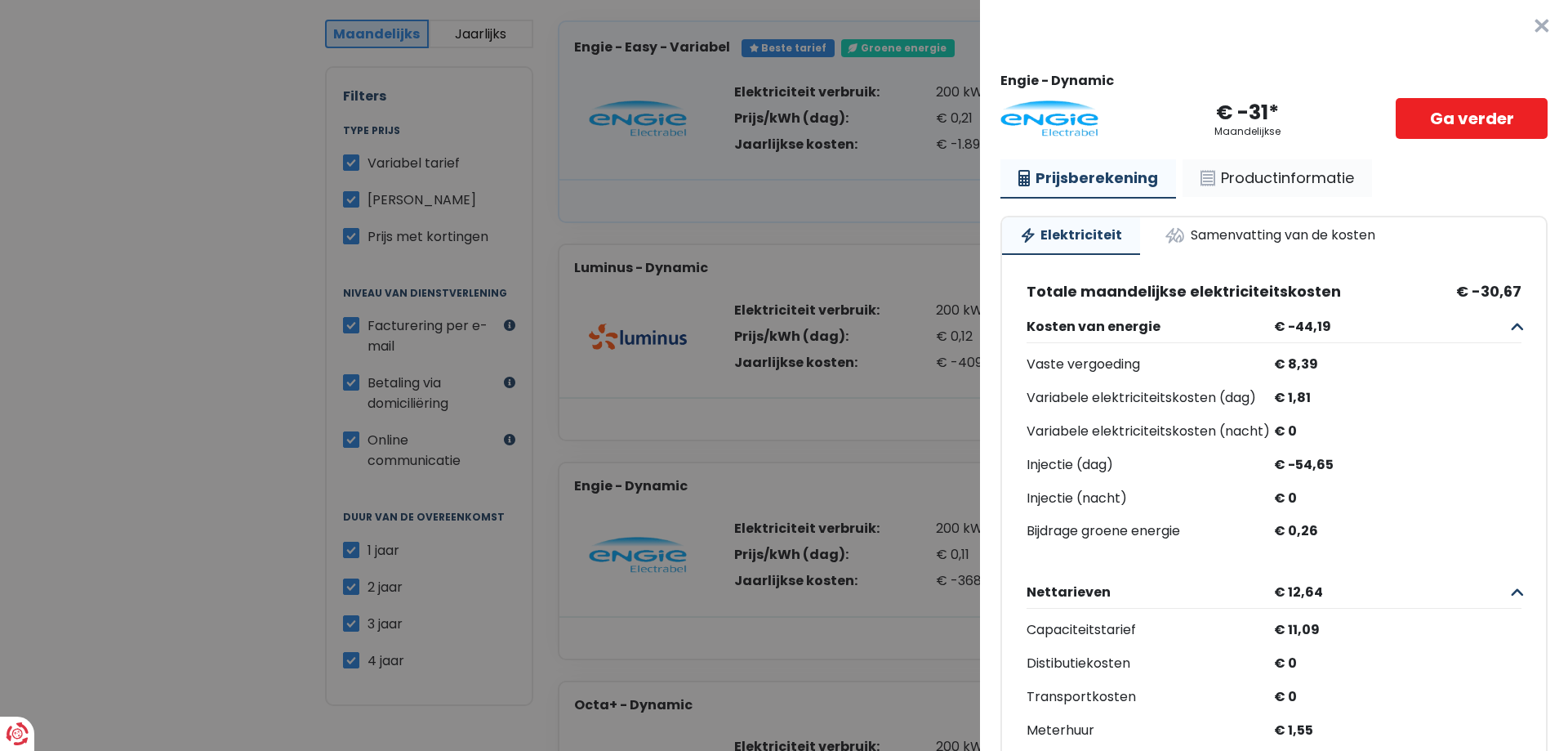
click at [1283, 175] on link "Productinformatie" at bounding box center [1277, 178] width 190 height 37
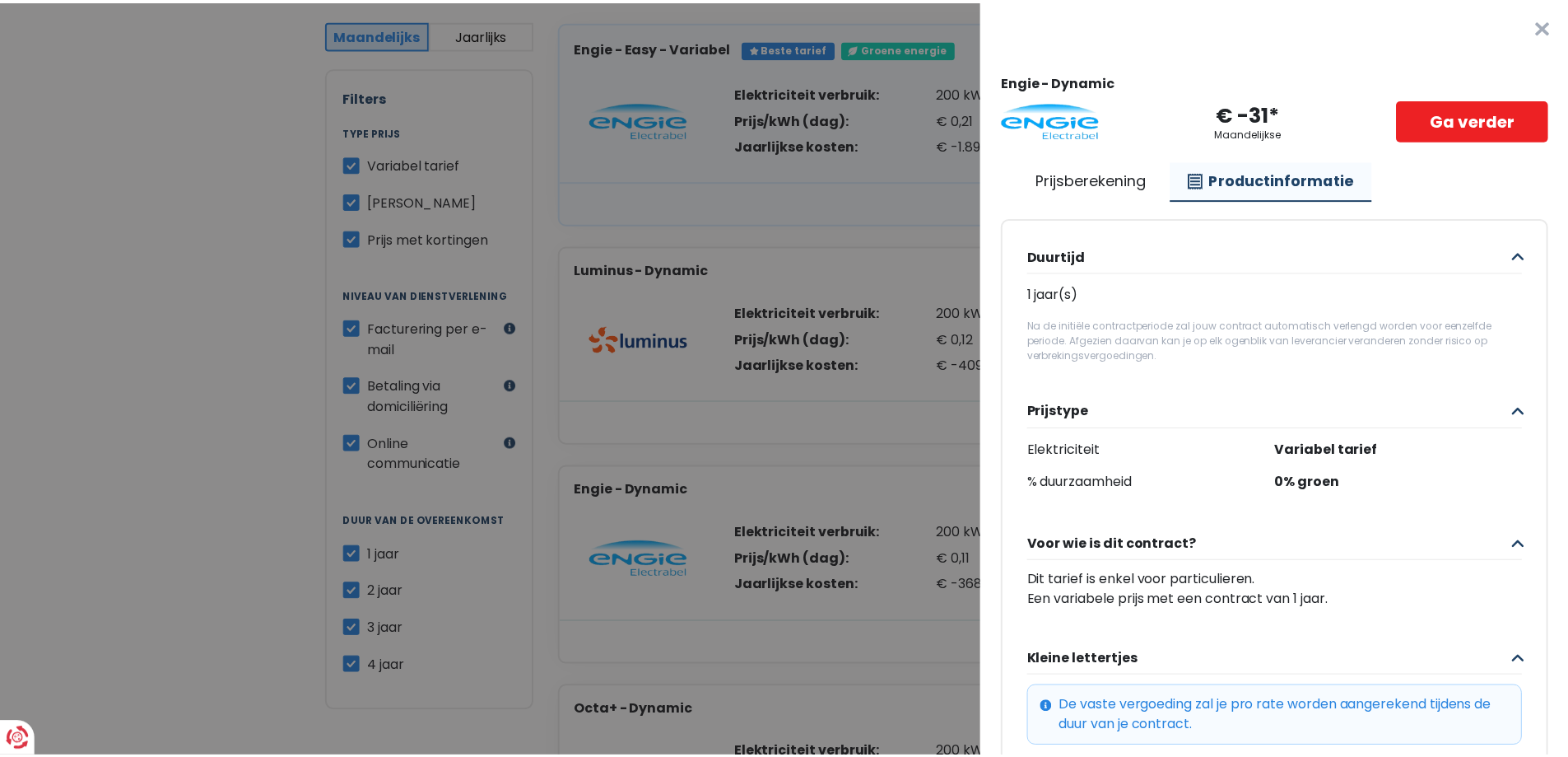
scroll to position [83, 0]
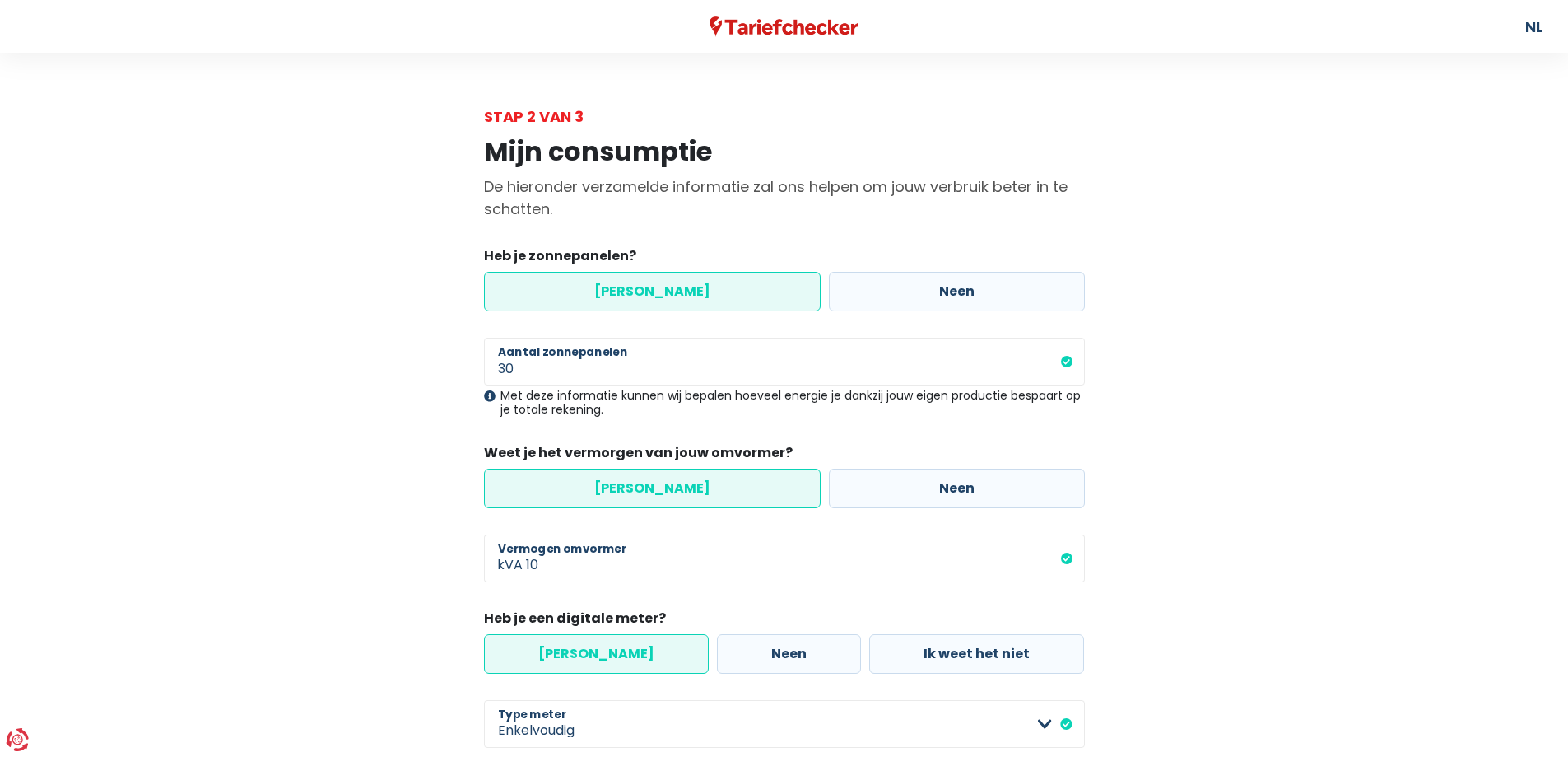
scroll to position [358, 0]
